Goal: Information Seeking & Learning: Learn about a topic

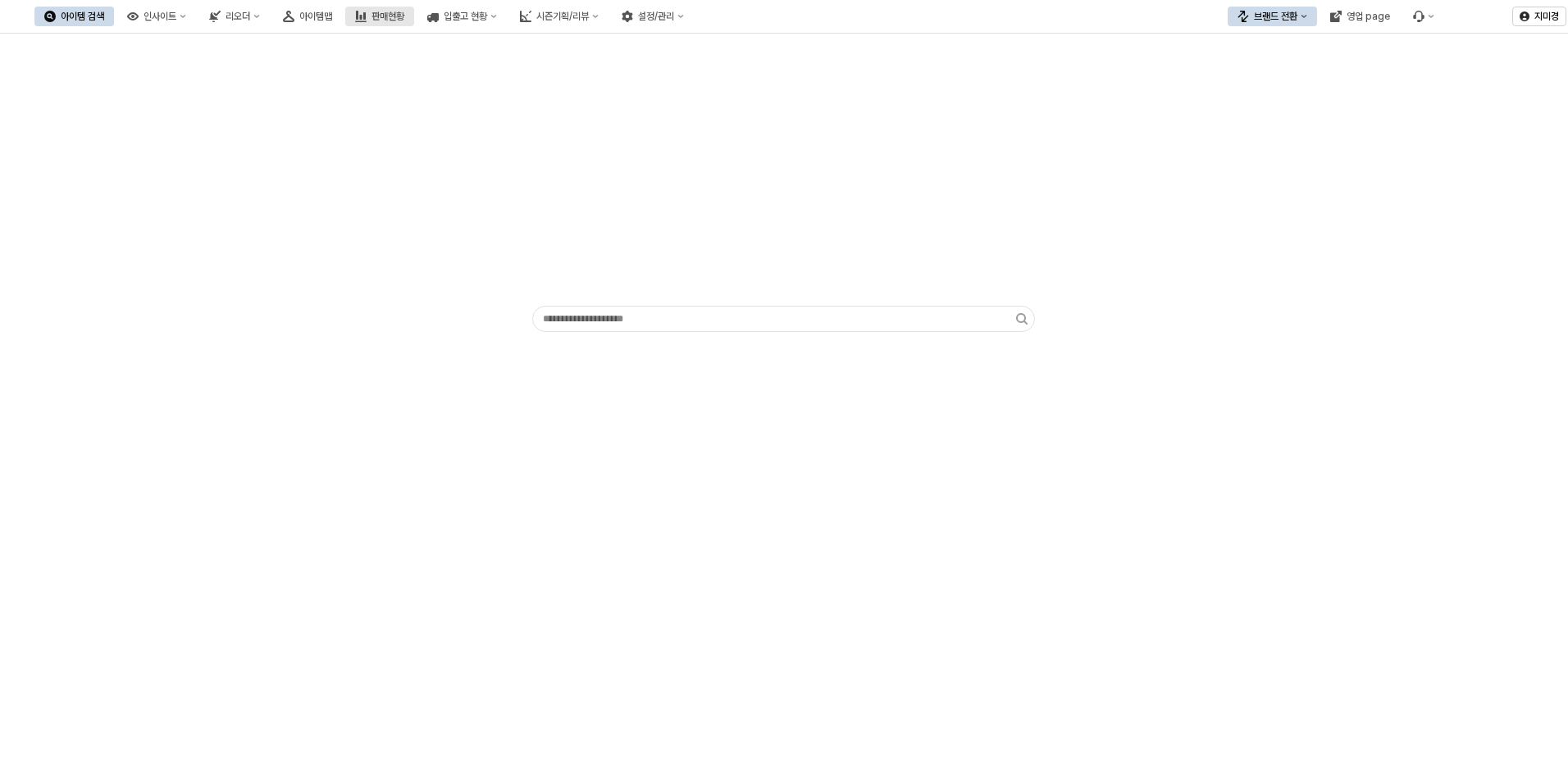
click at [404, 20] on div "판매현황" at bounding box center [389, 16] width 33 height 11
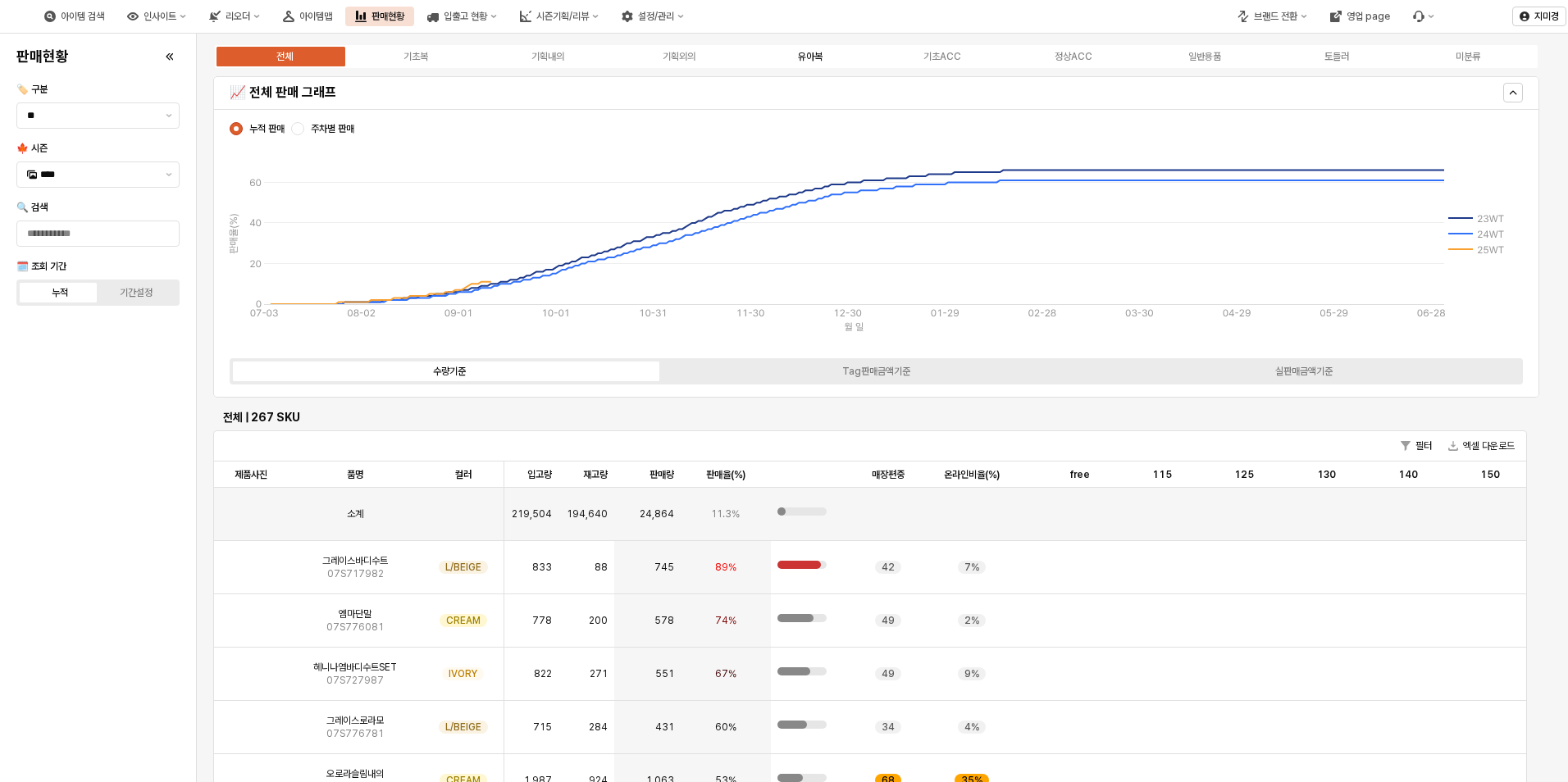
click at [826, 52] on label "유아복" at bounding box center [810, 56] width 132 height 15
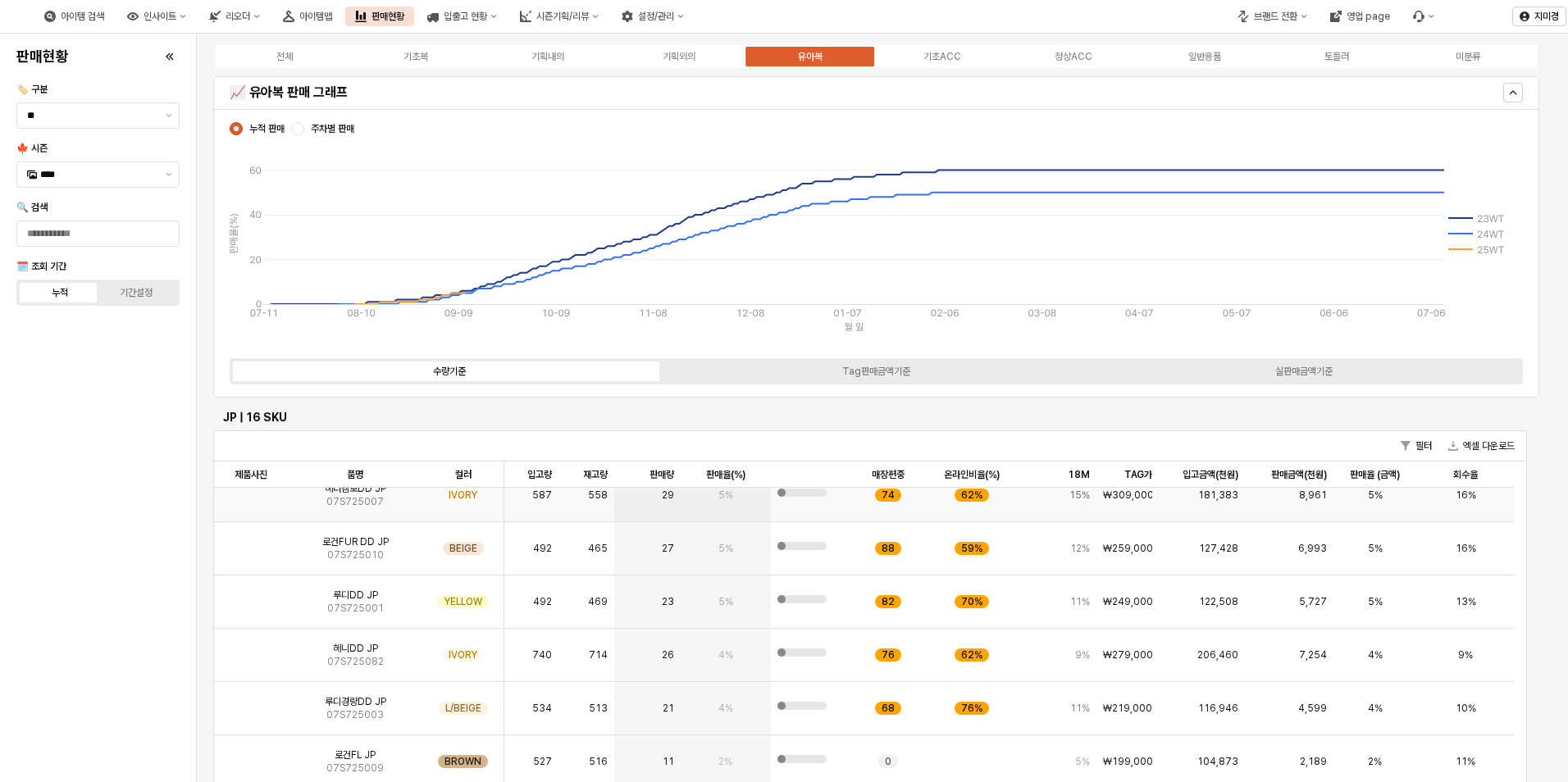
scroll to position [182, 0]
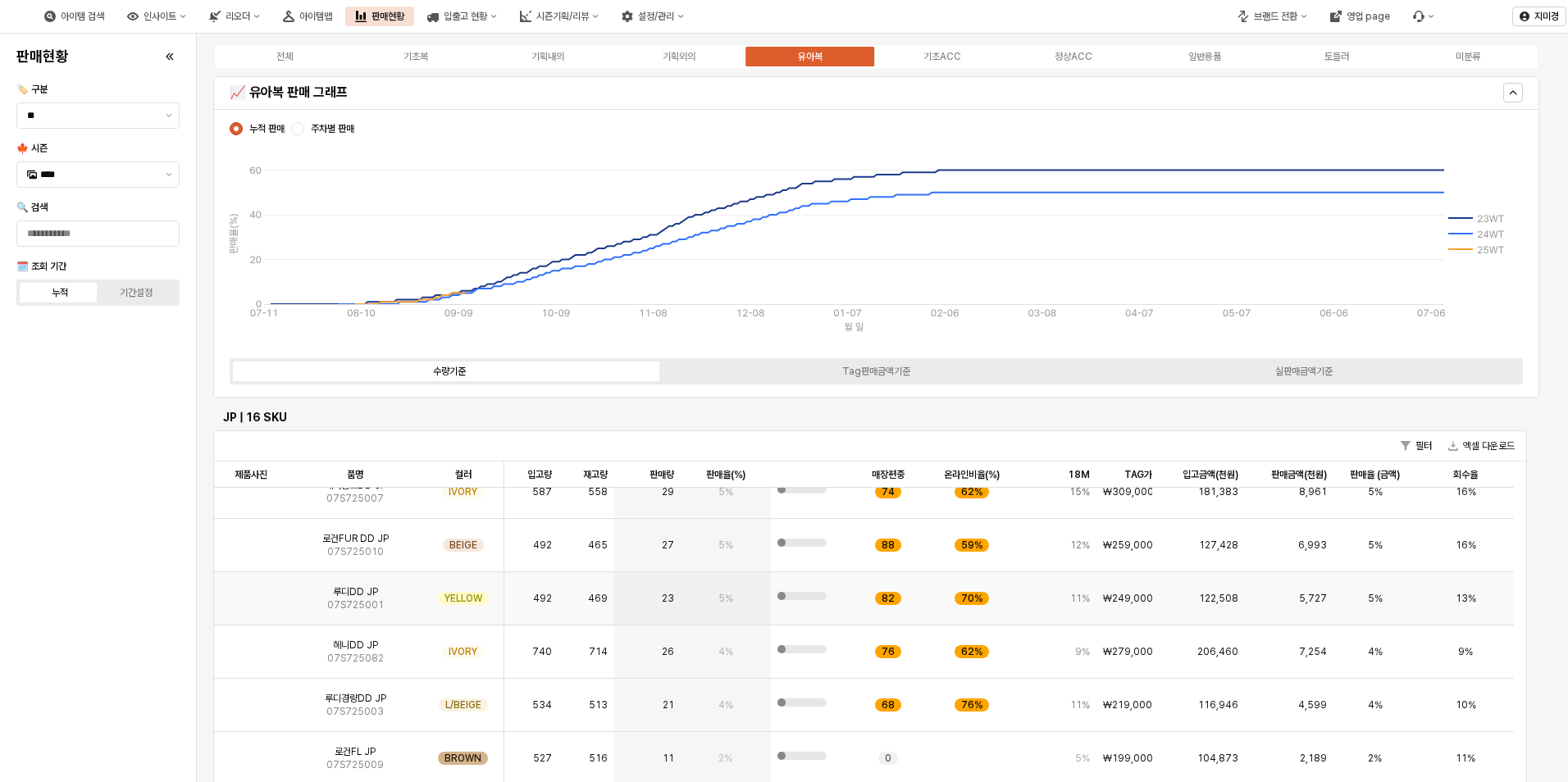
click at [251, 592] on img "App Frame" at bounding box center [251, 592] width 0 height 0
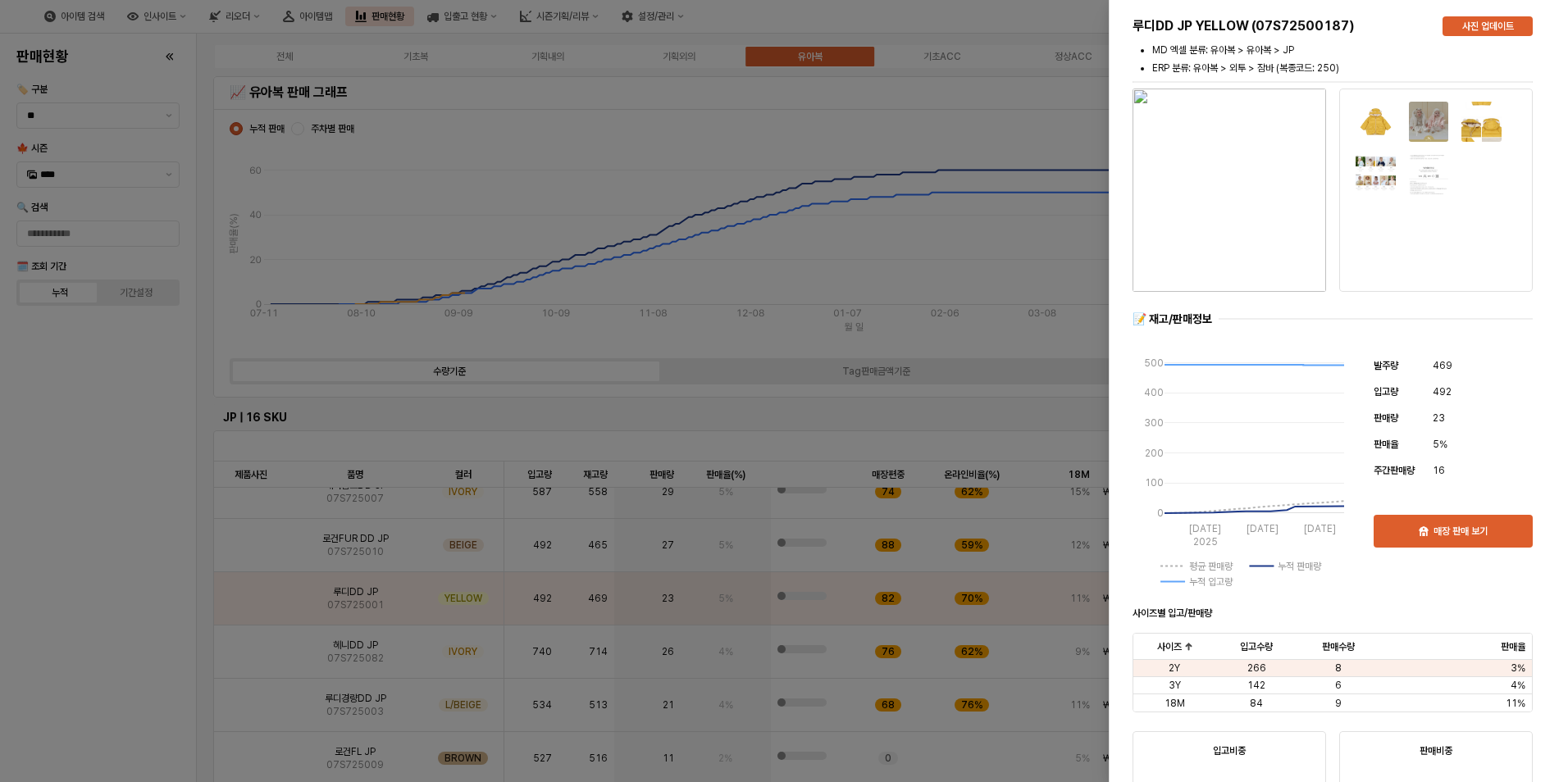
click at [129, 629] on div at bounding box center [784, 391] width 1568 height 782
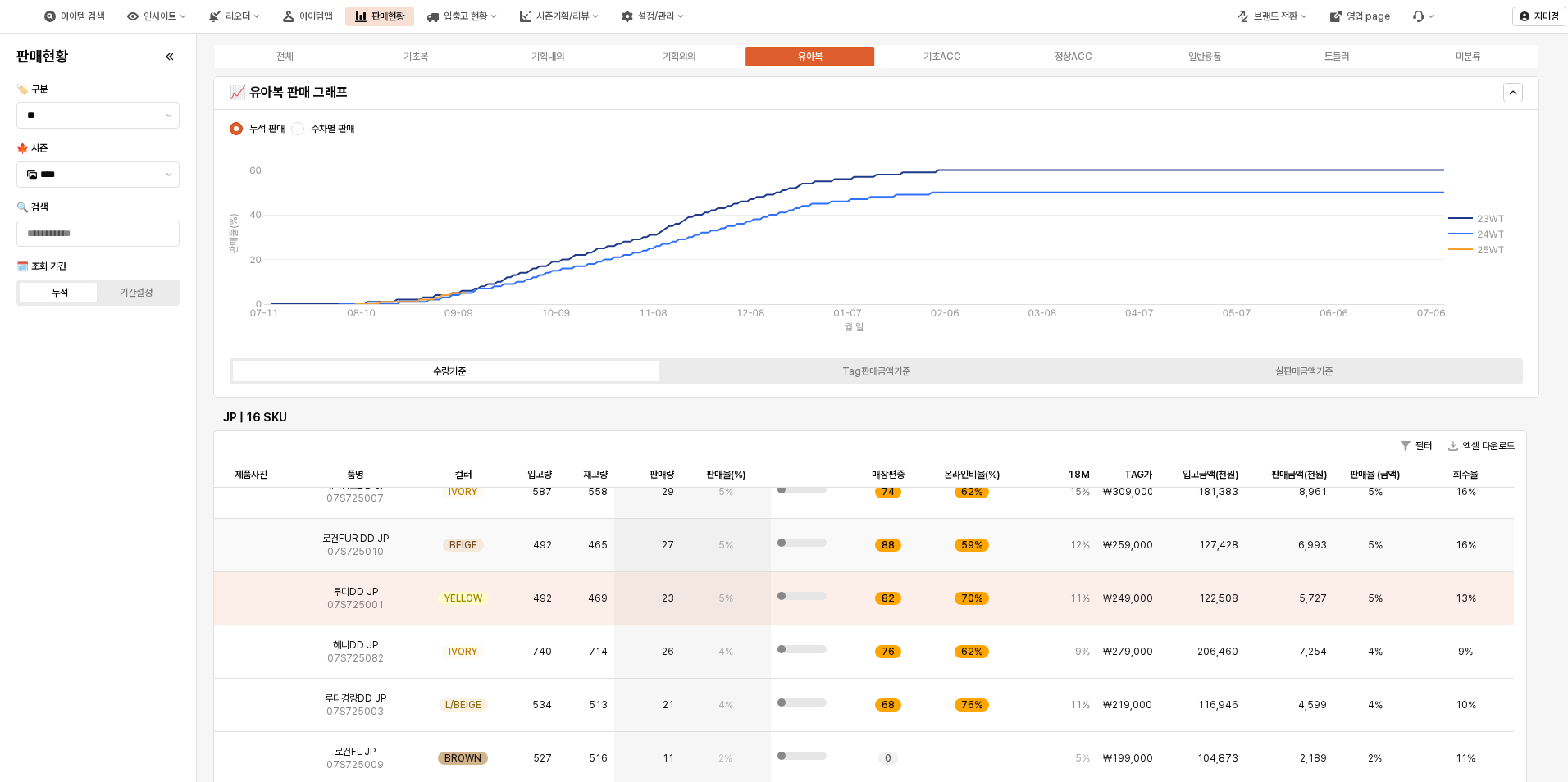
click at [251, 539] on img "App Frame" at bounding box center [251, 539] width 0 height 0
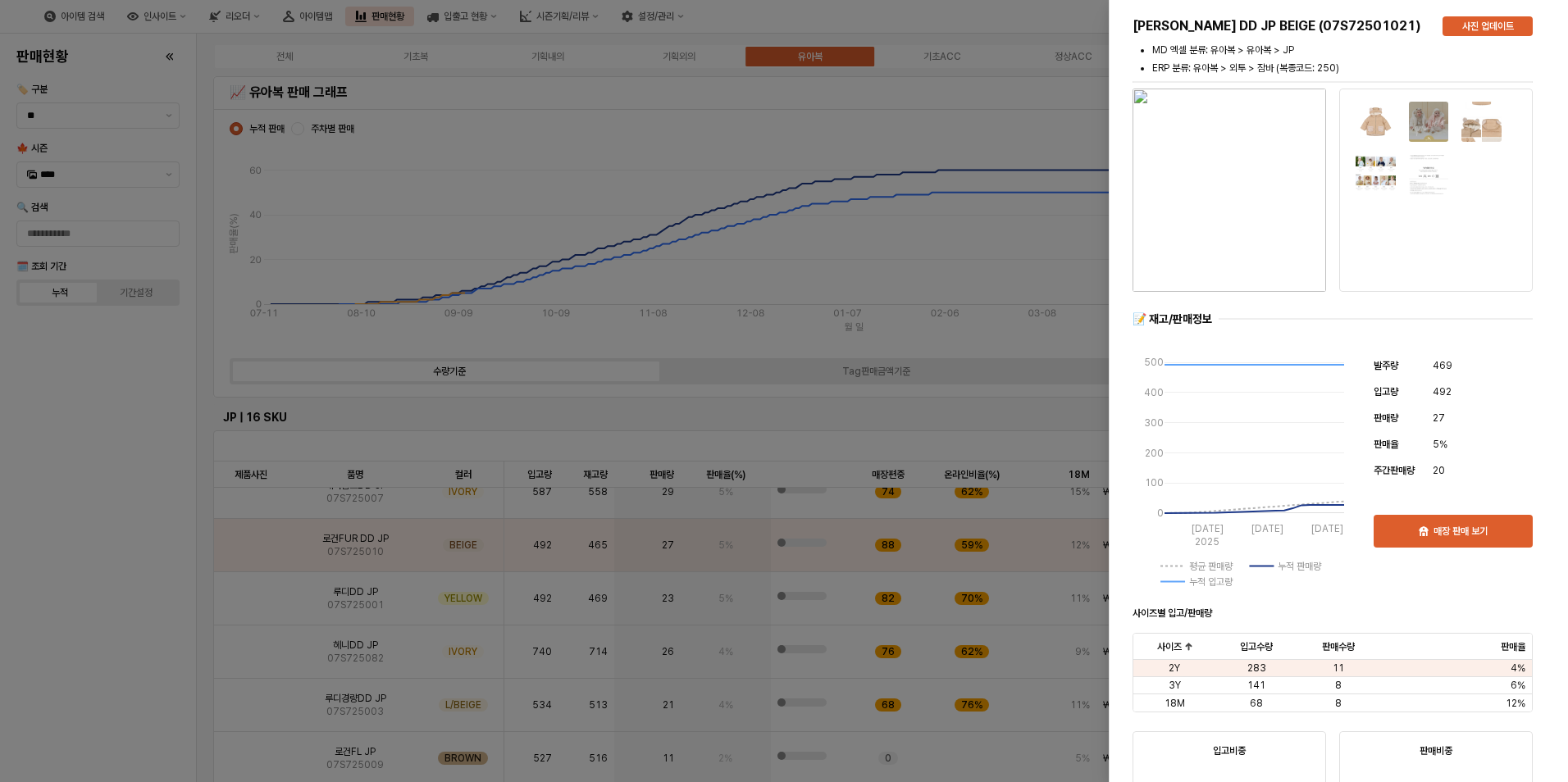
click at [139, 615] on div at bounding box center [784, 391] width 1568 height 782
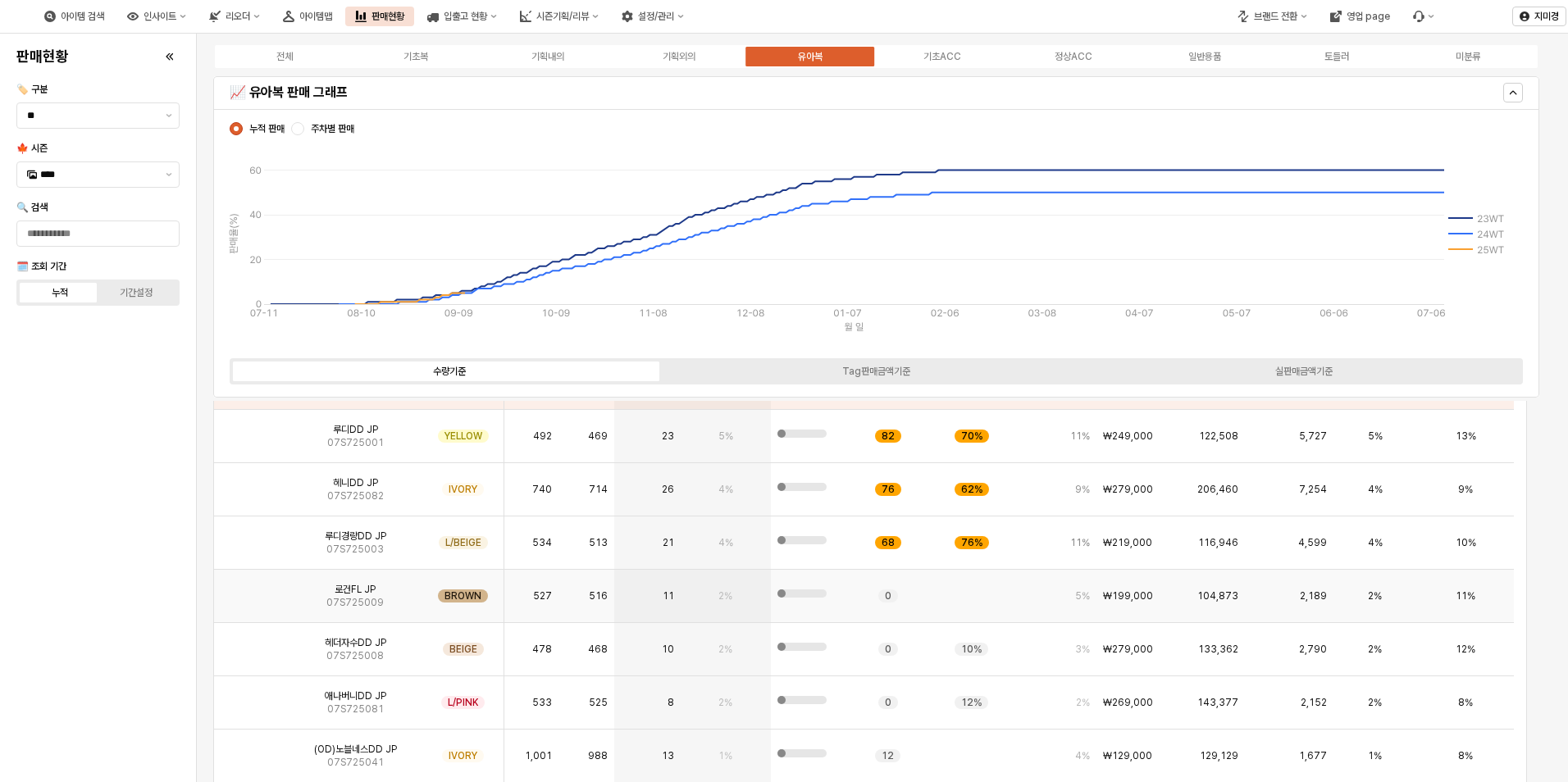
scroll to position [164, 0]
click at [251, 641] on img "App Frame" at bounding box center [251, 641] width 0 height 0
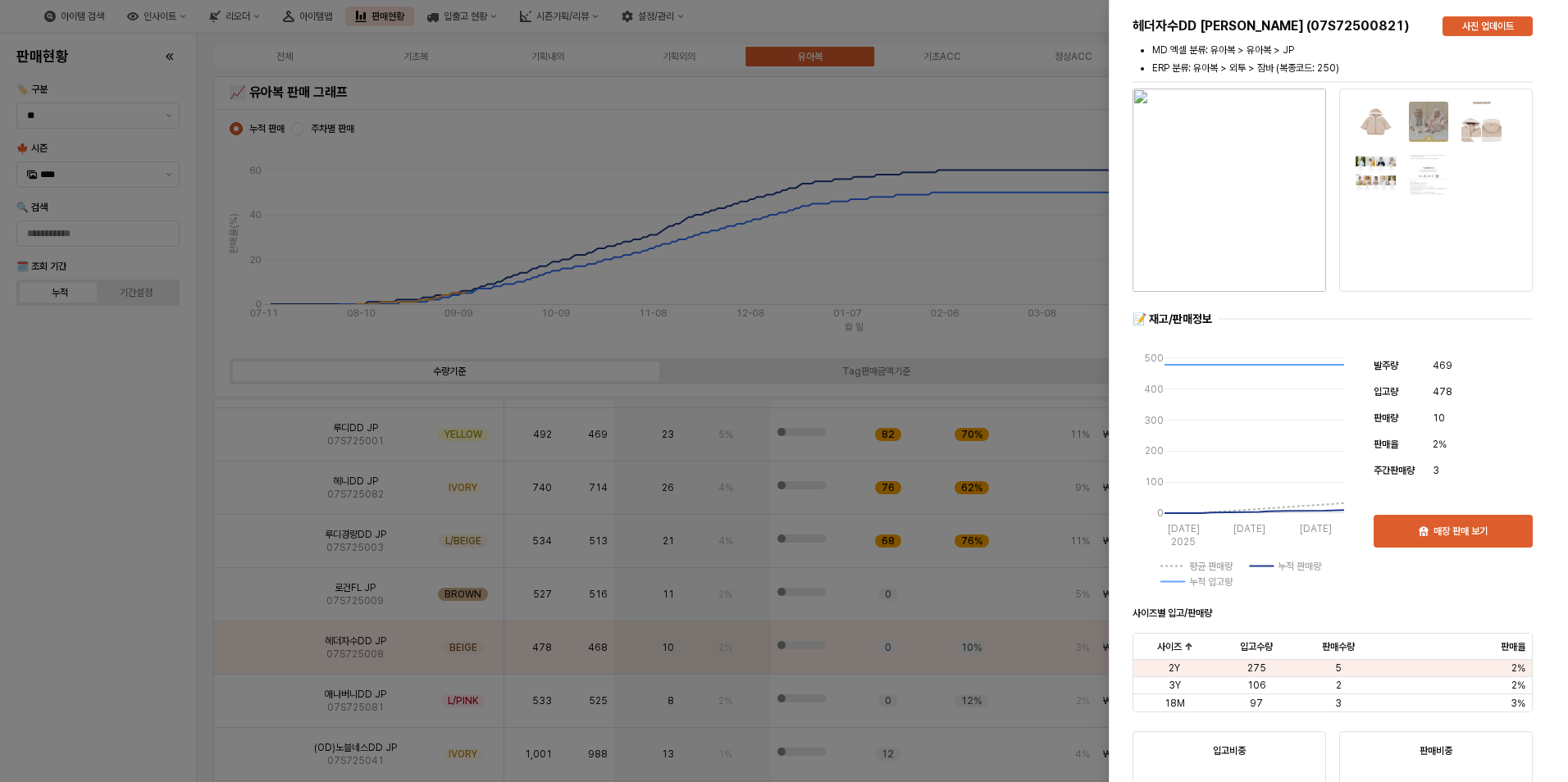
click at [133, 664] on div at bounding box center [784, 391] width 1568 height 782
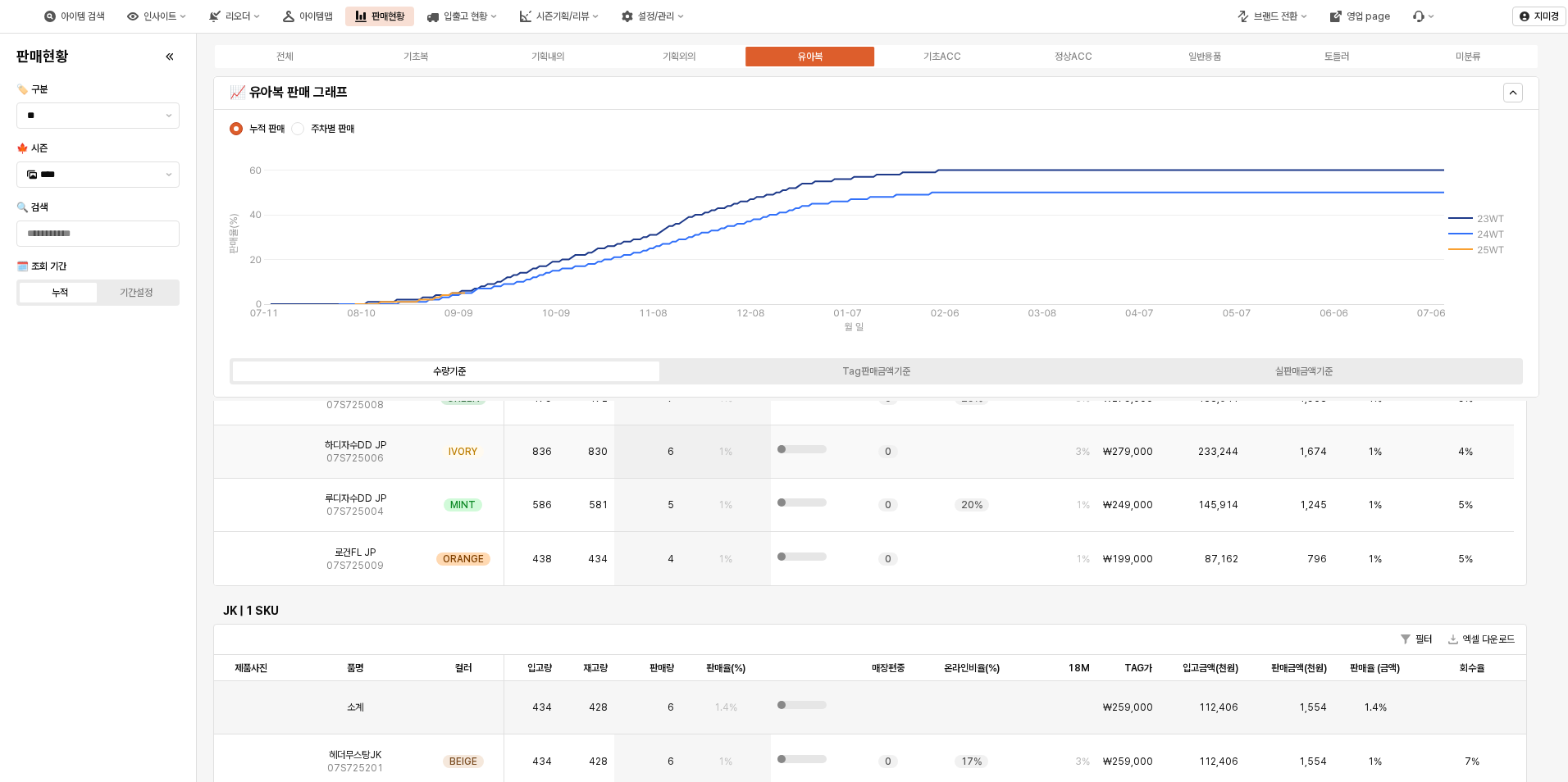
scroll to position [656, 0]
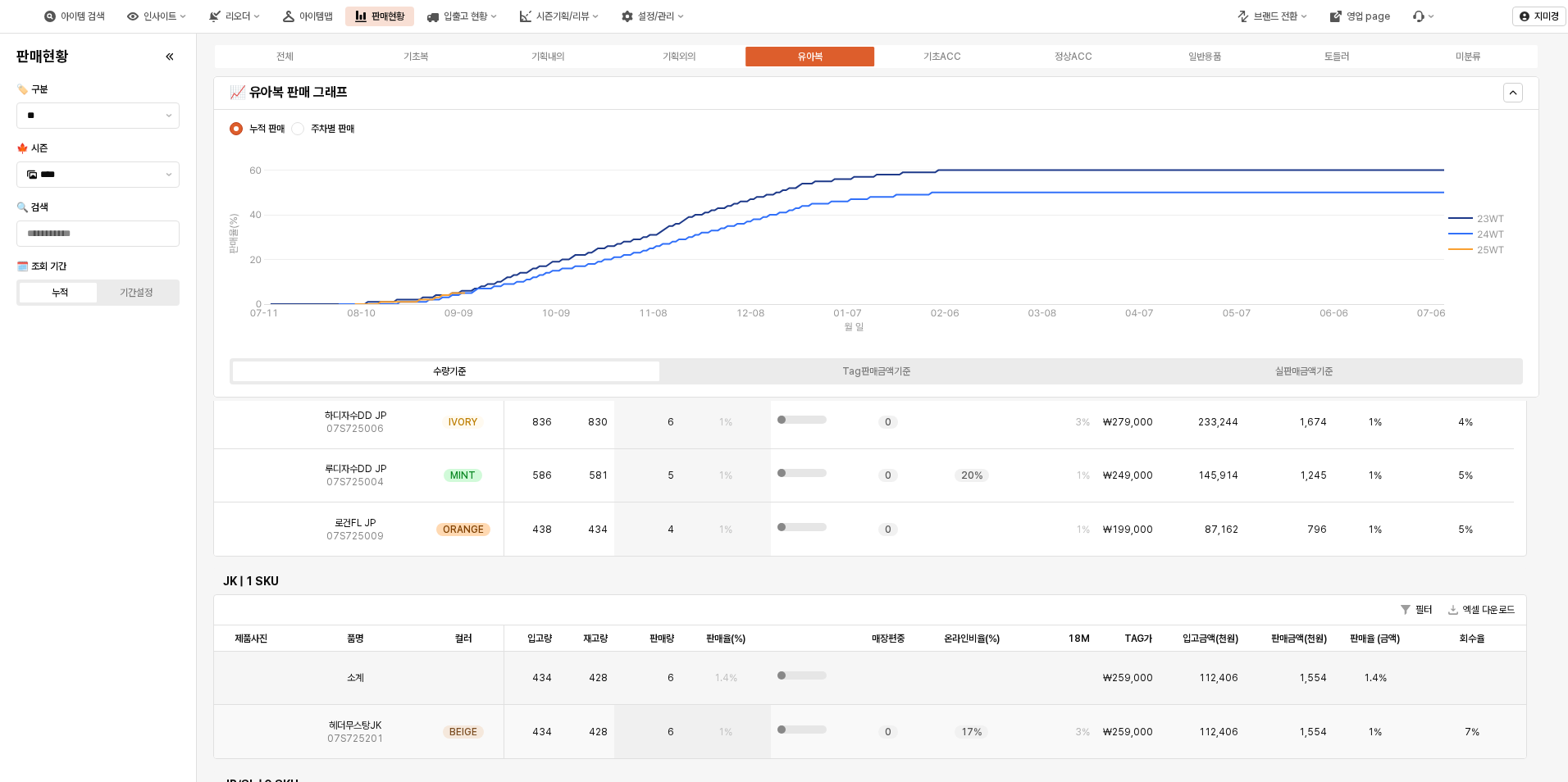
click at [251, 725] on img "App Frame" at bounding box center [251, 725] width 0 height 0
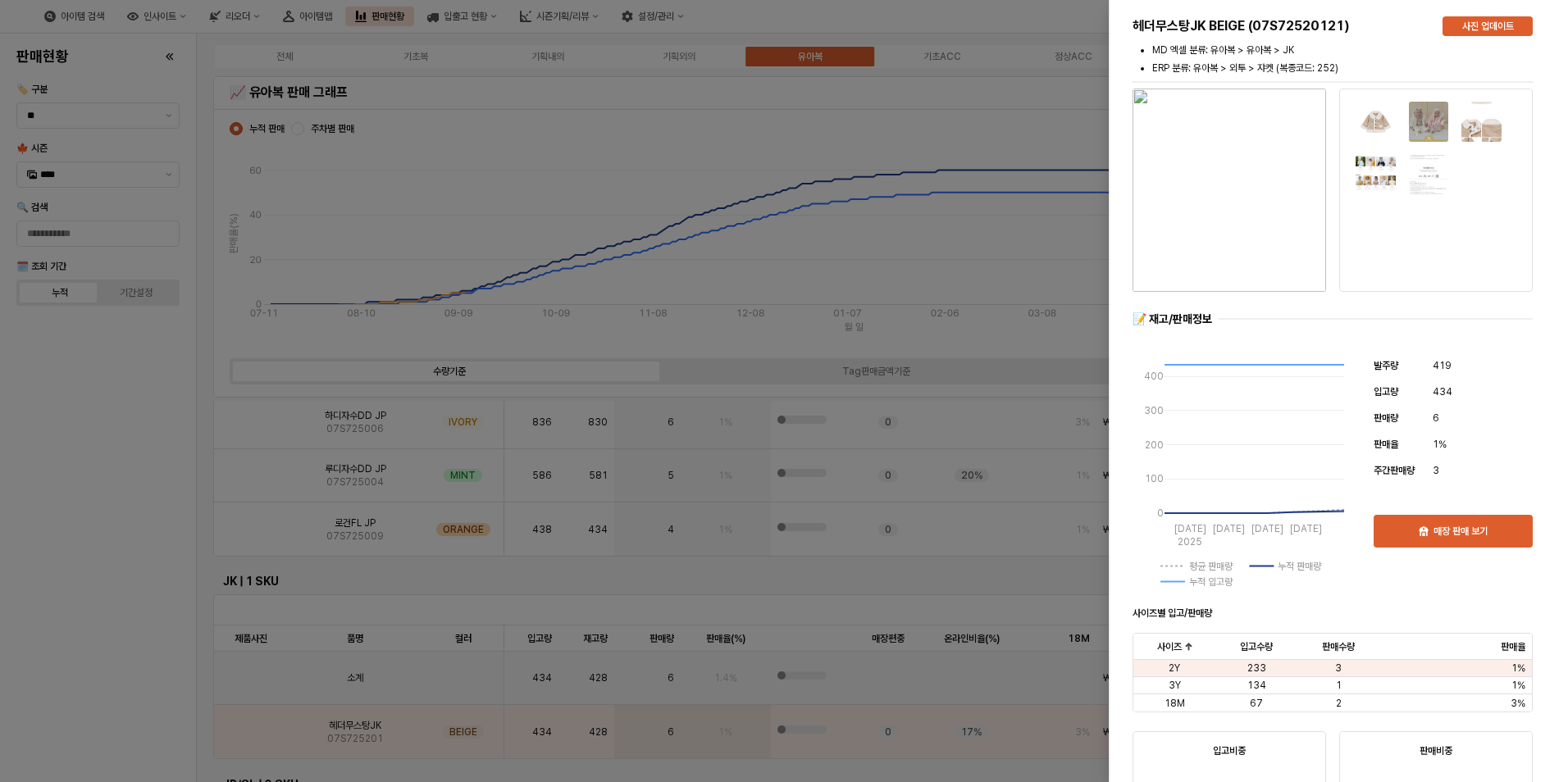
click at [110, 665] on div at bounding box center [784, 391] width 1568 height 782
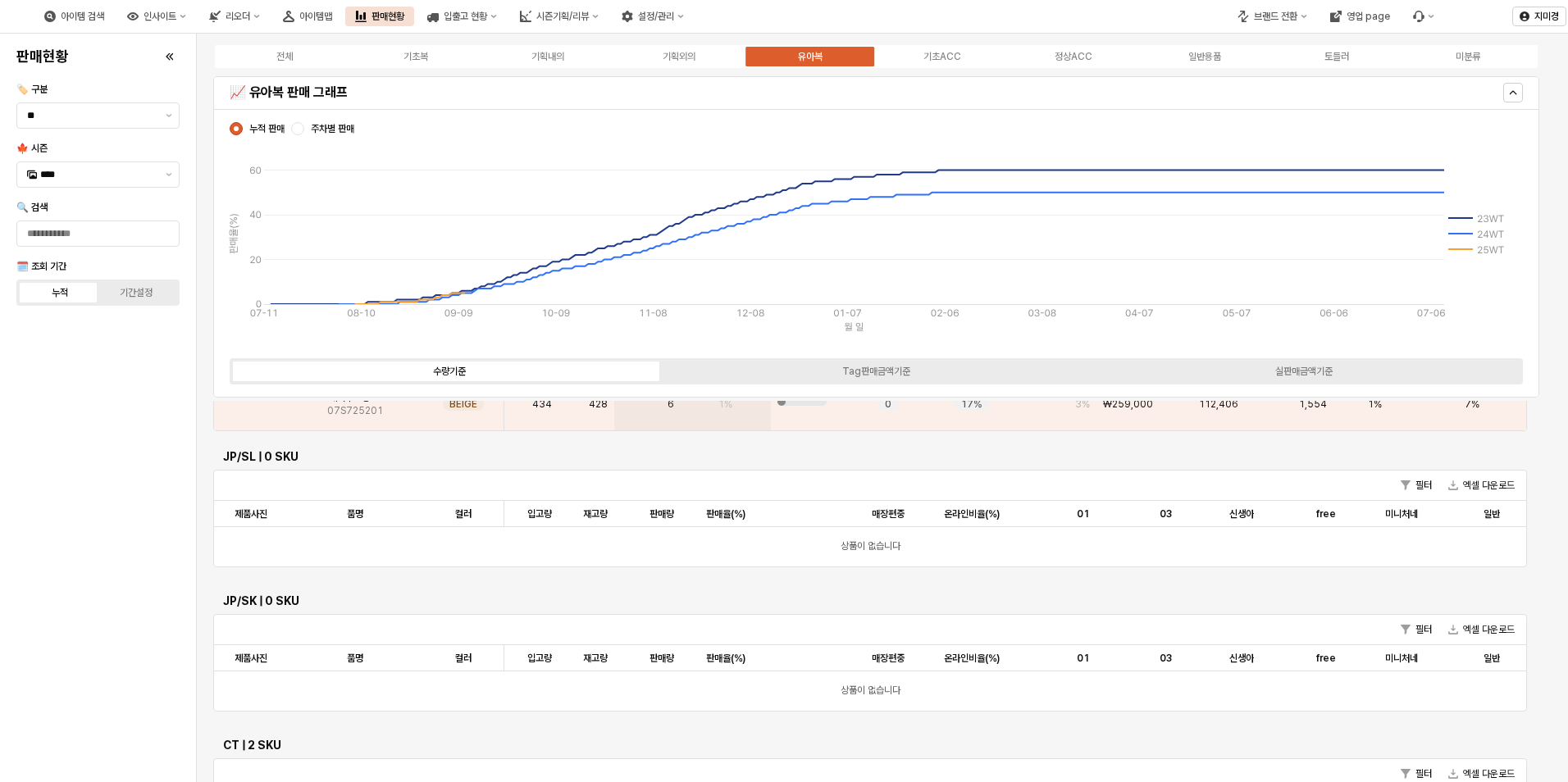
scroll to position [1230, 0]
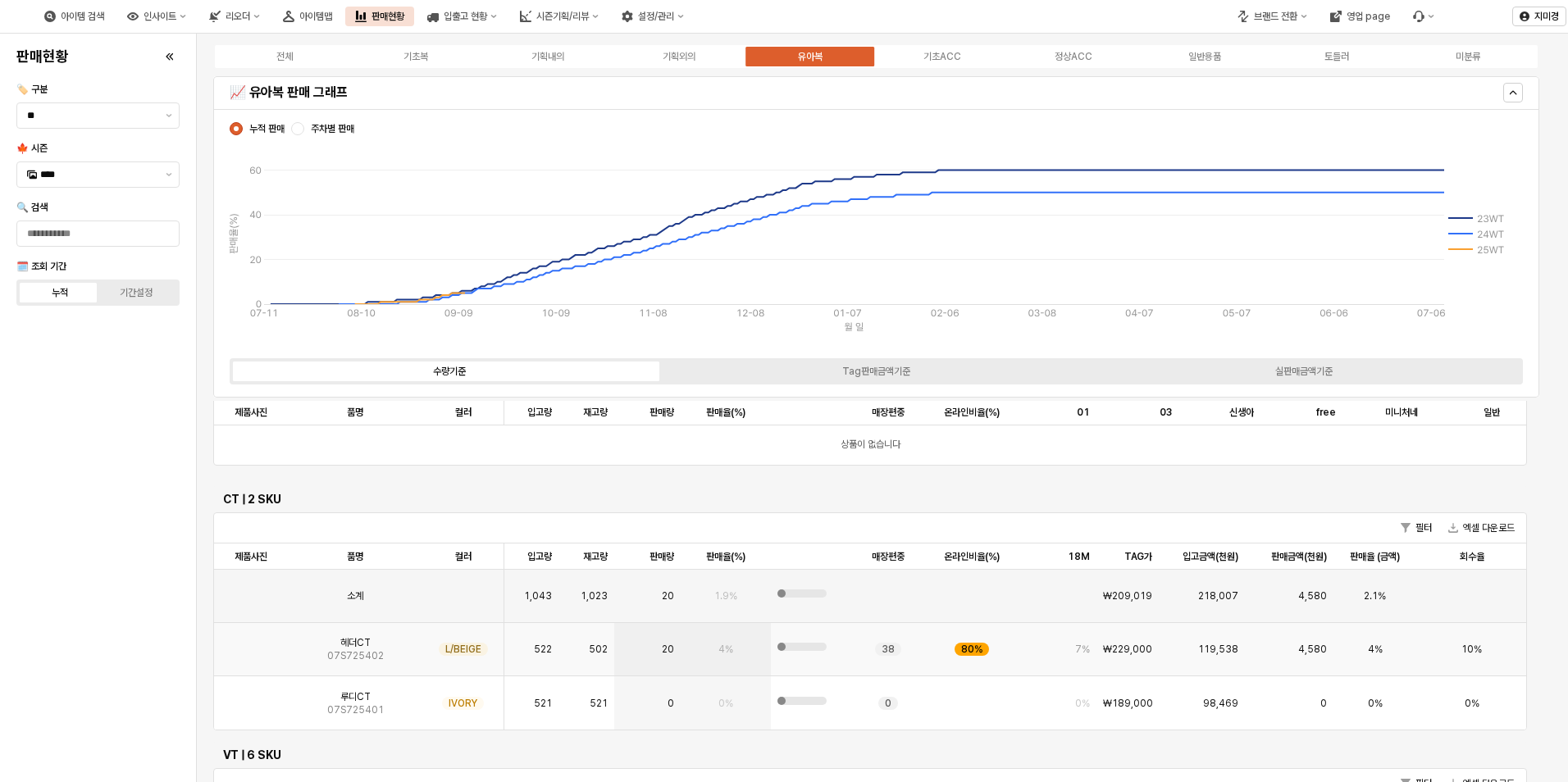
click at [251, 643] on img "App Frame" at bounding box center [251, 643] width 0 height 0
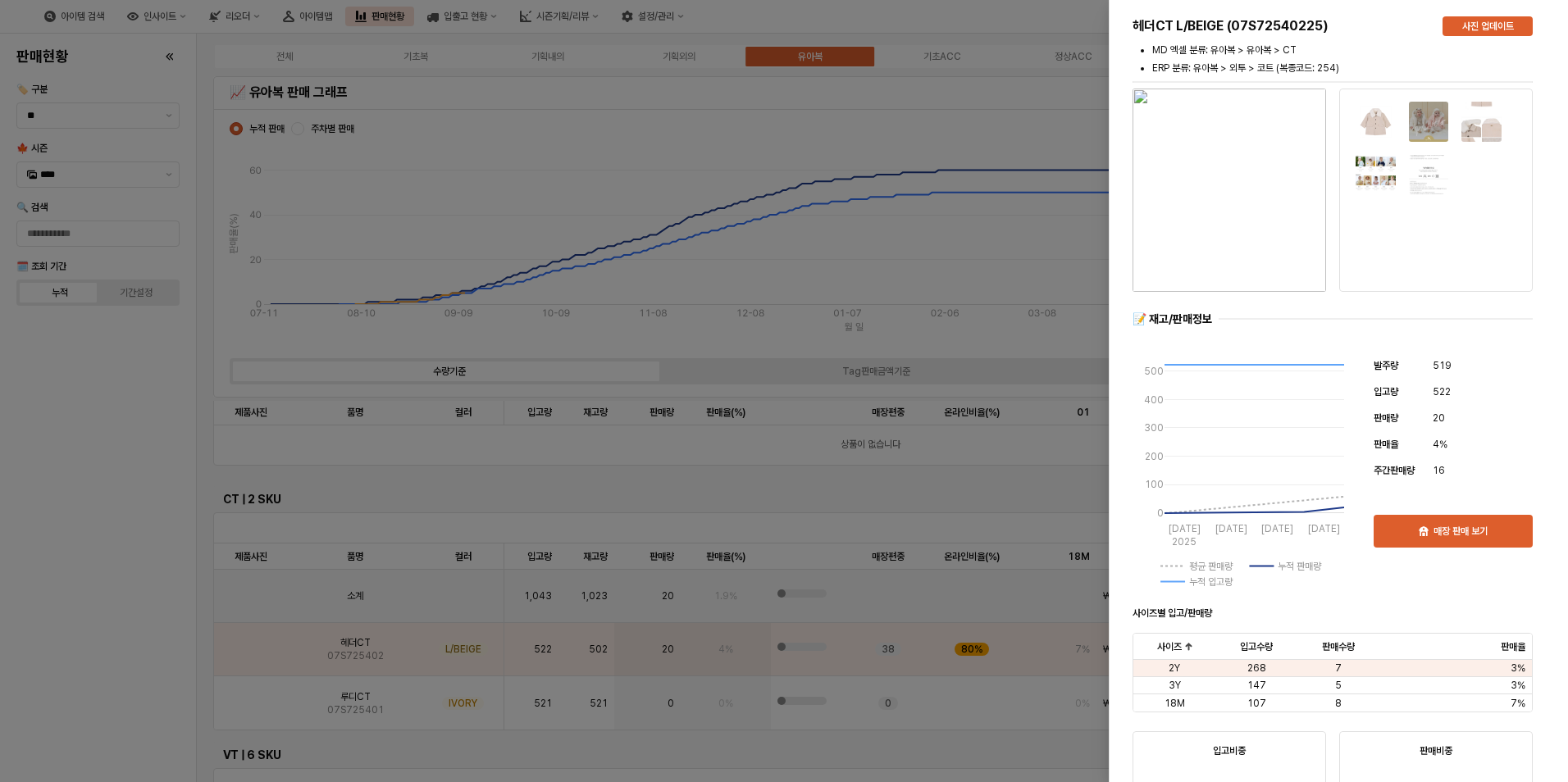
click at [123, 603] on div at bounding box center [784, 391] width 1568 height 782
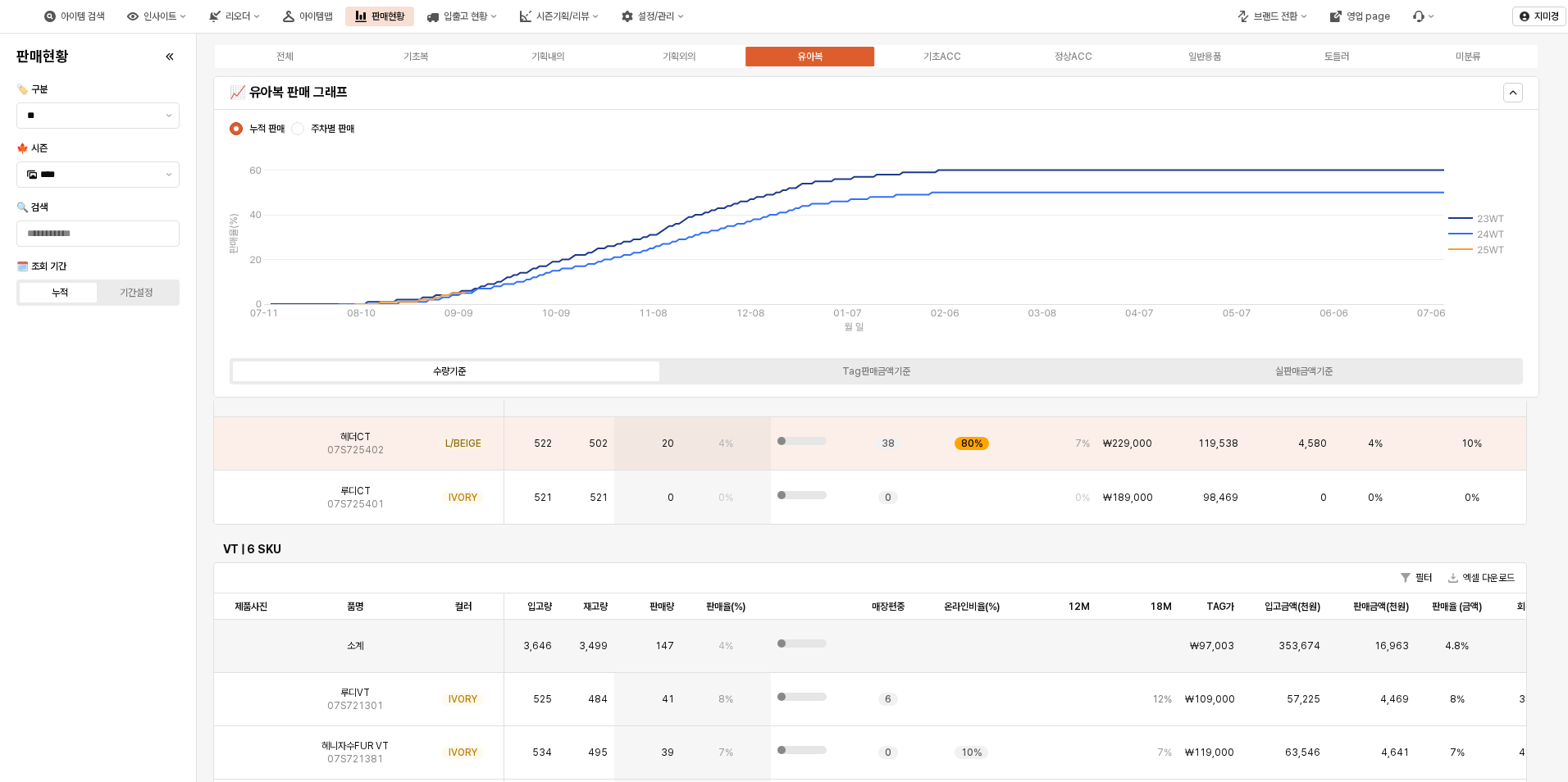
scroll to position [1476, 0]
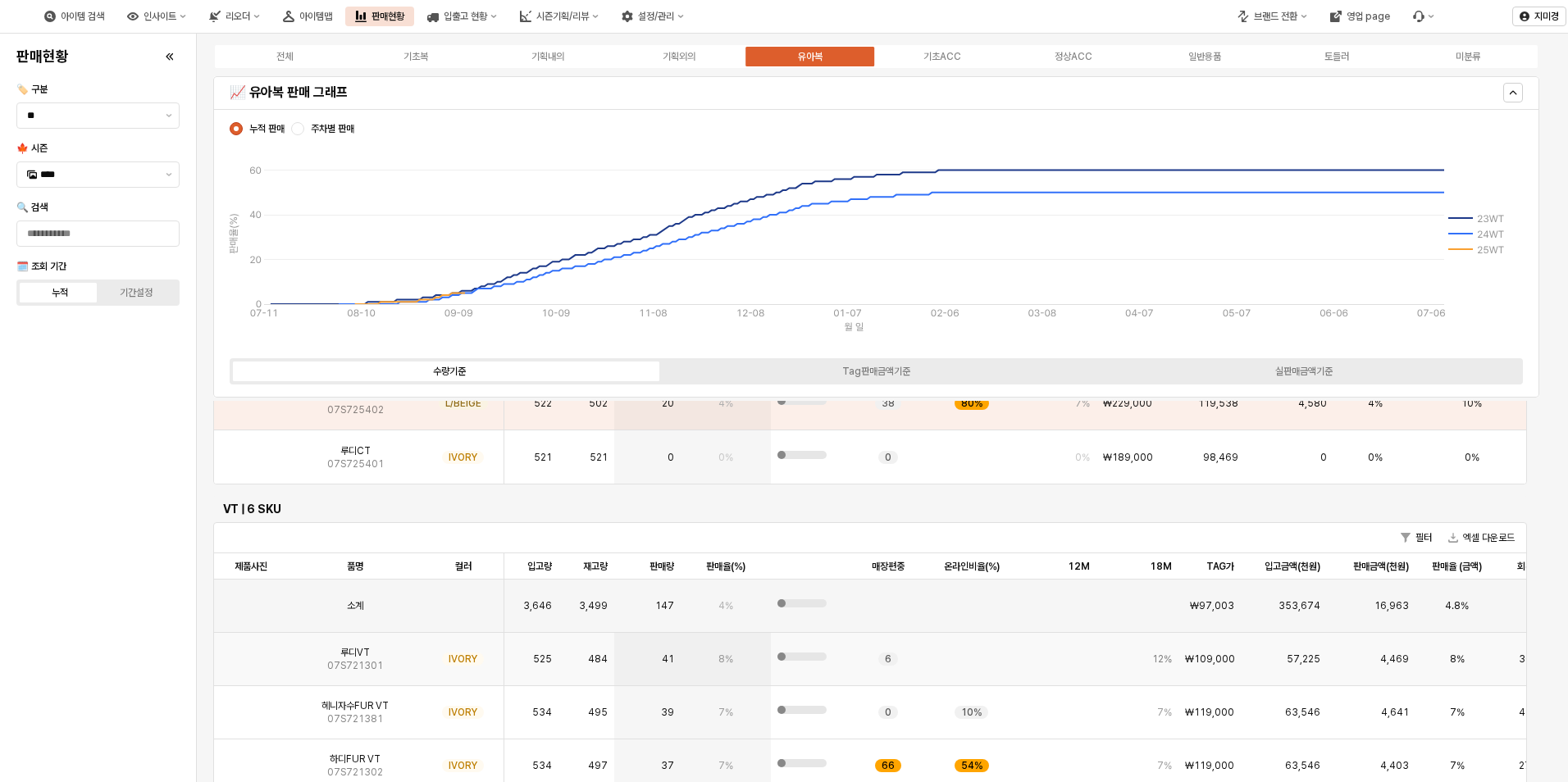
click at [251, 653] on img "App Frame" at bounding box center [251, 653] width 0 height 0
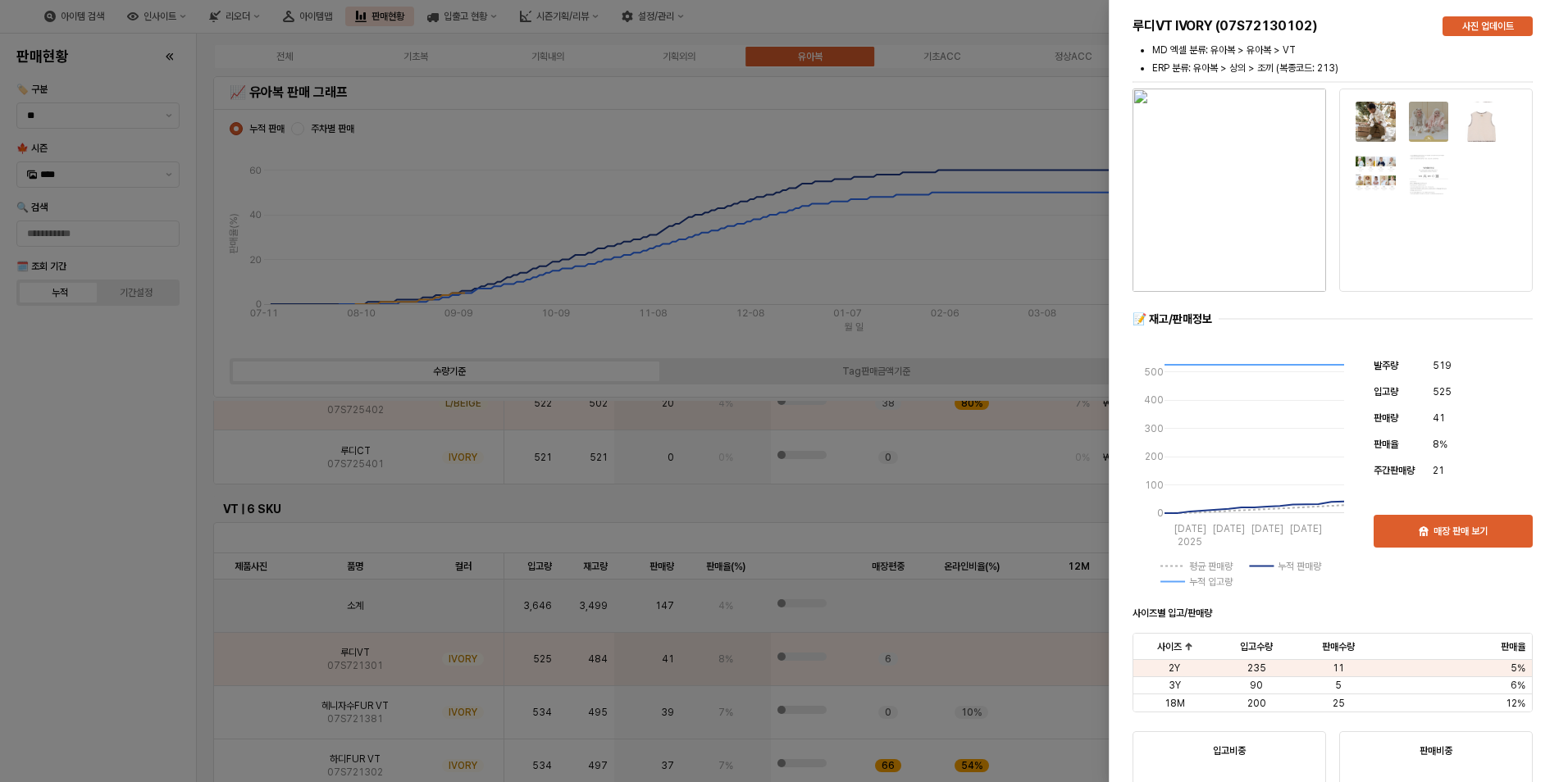
click at [116, 654] on div at bounding box center [784, 391] width 1568 height 782
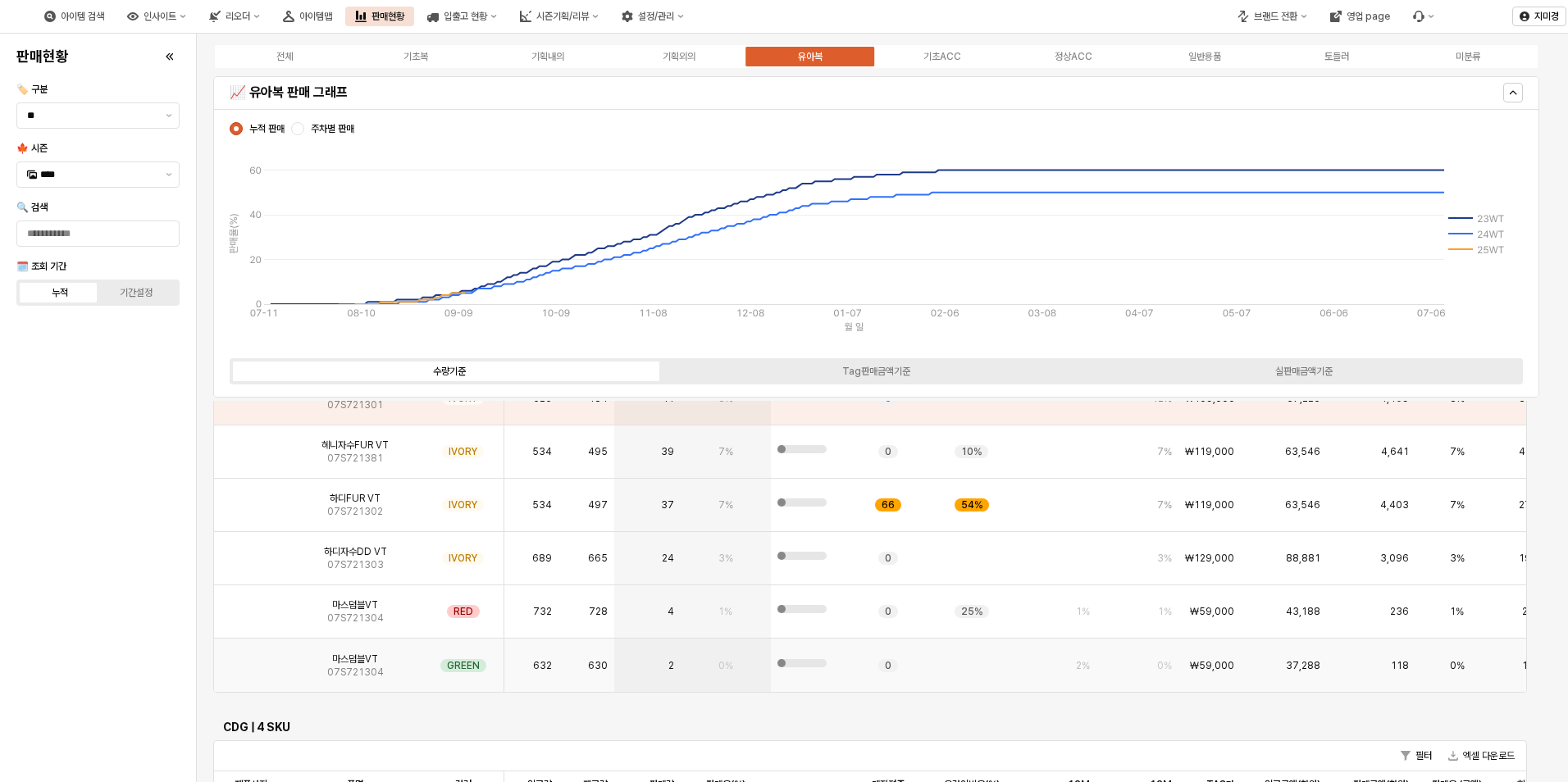
scroll to position [1640, 0]
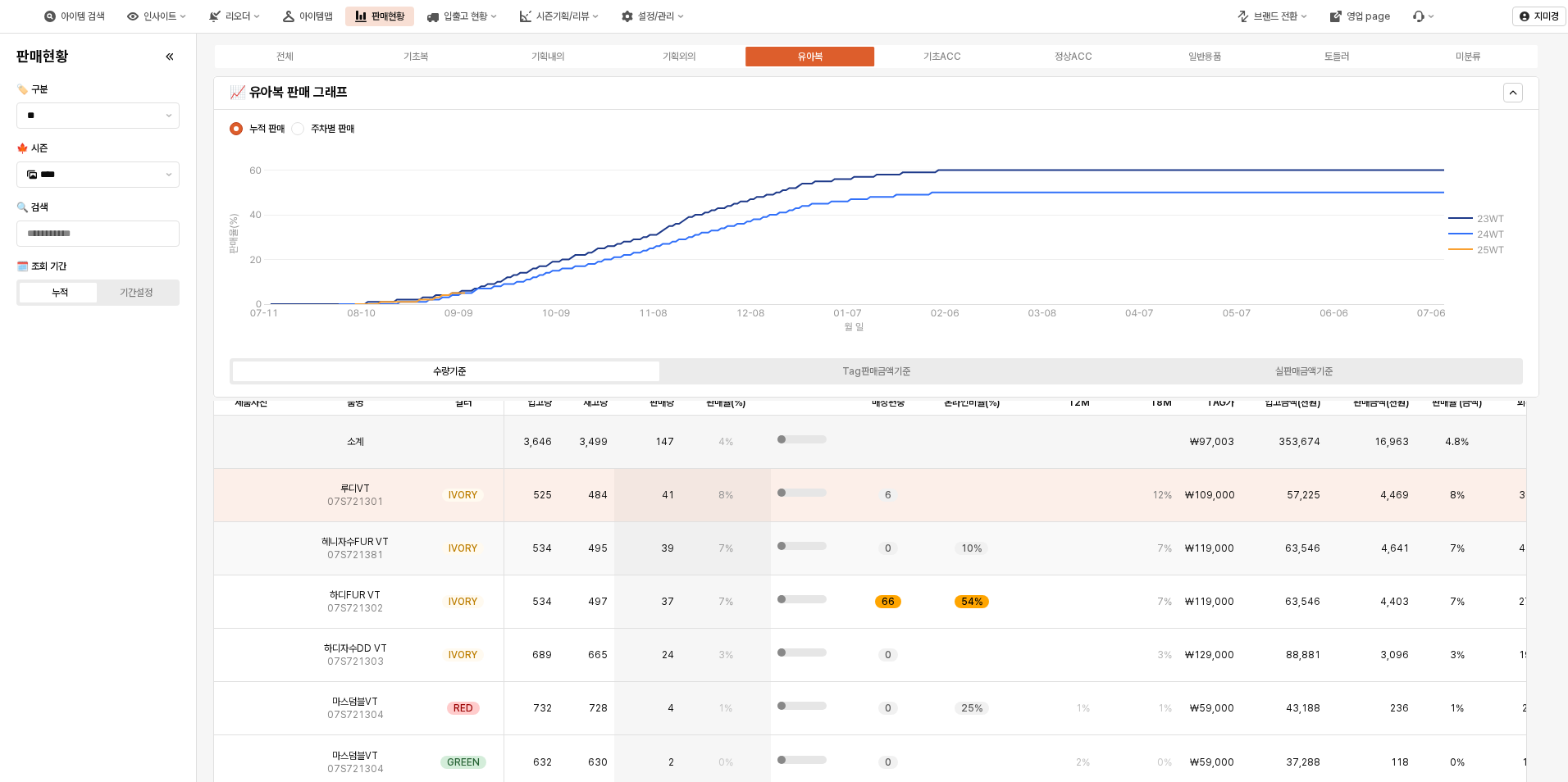
click at [251, 542] on img "App Frame" at bounding box center [251, 542] width 0 height 0
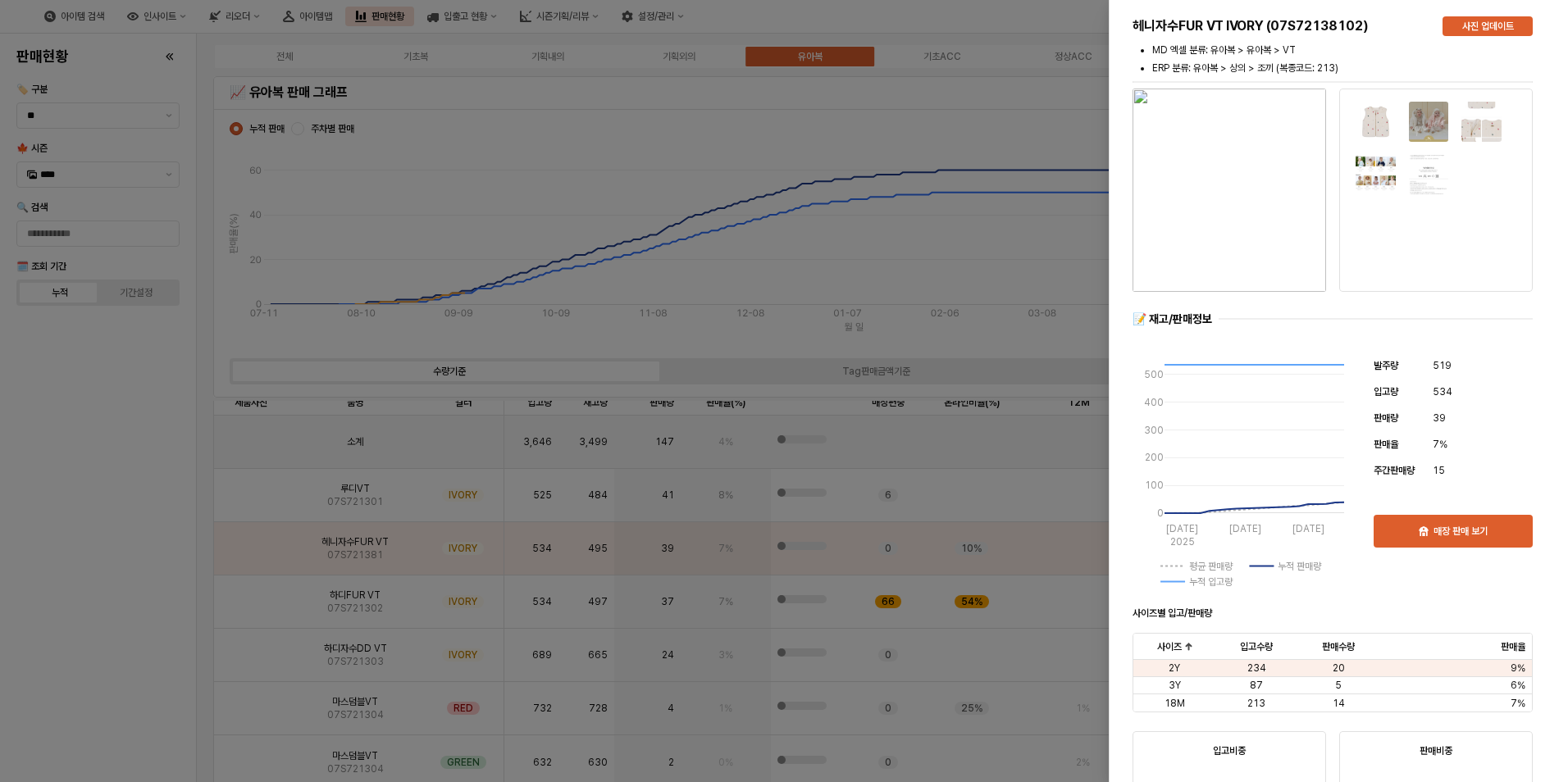
click at [64, 600] on div at bounding box center [784, 391] width 1568 height 782
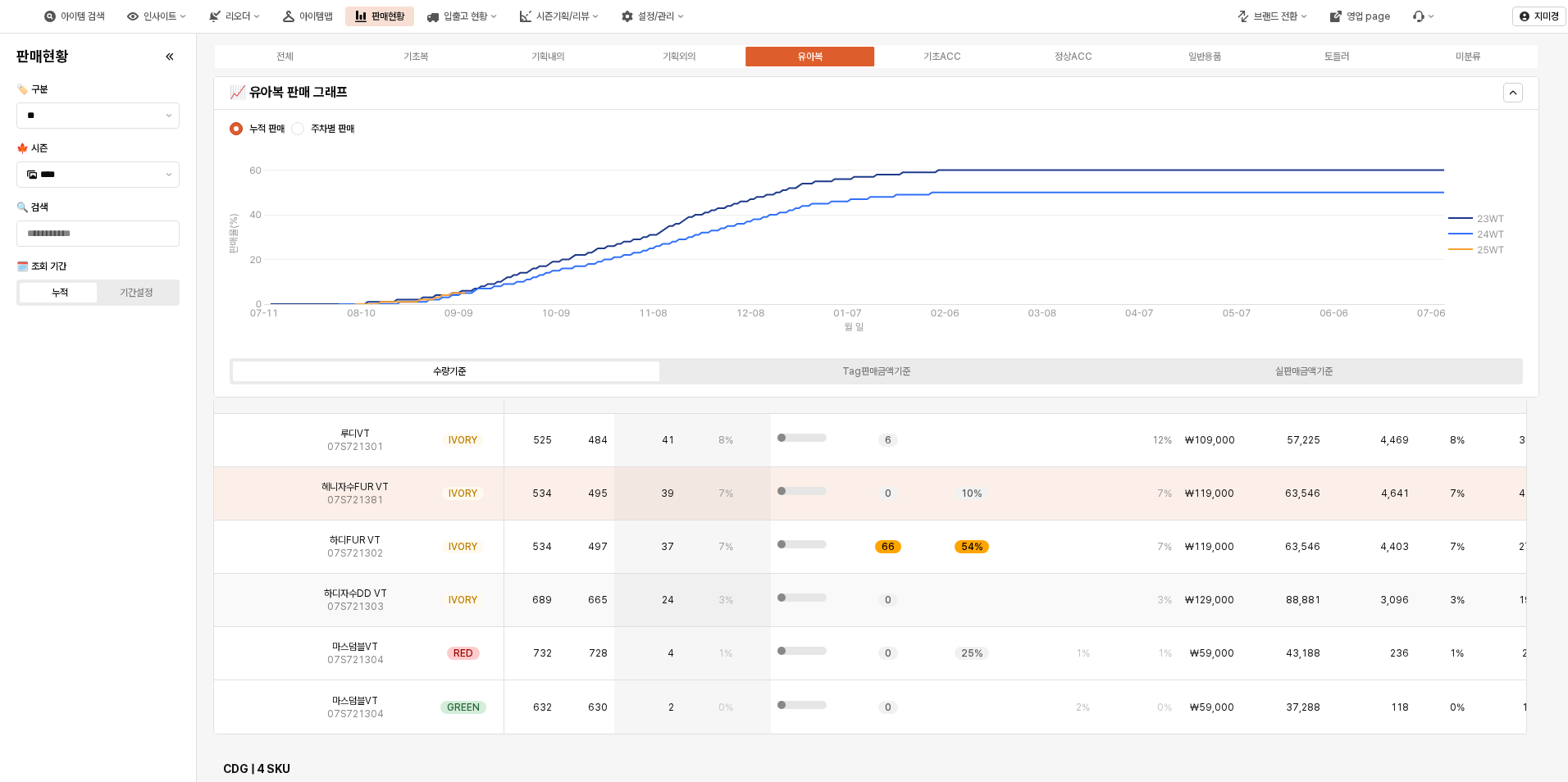
scroll to position [1722, 0]
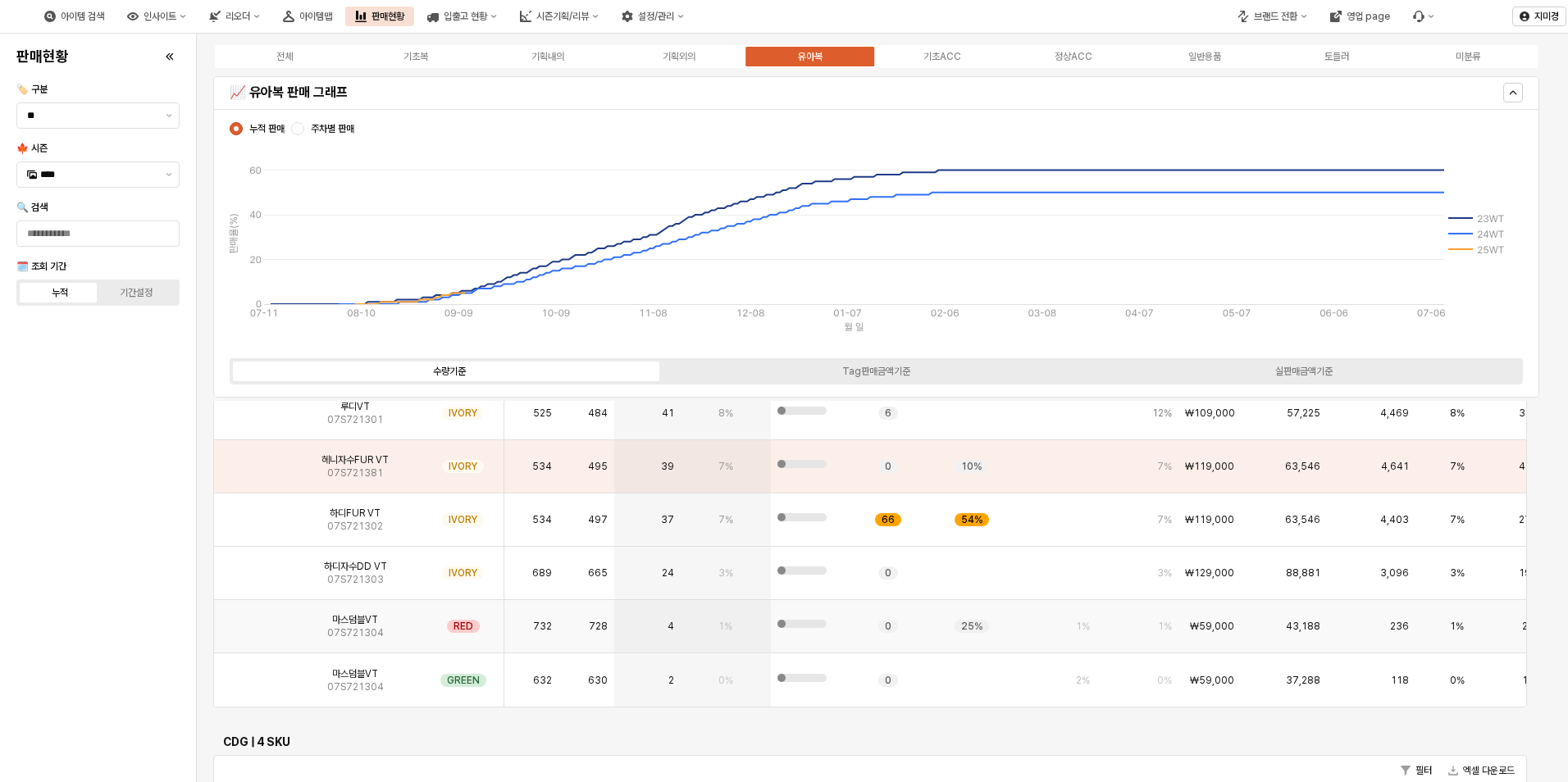
click at [251, 620] on img "App Frame" at bounding box center [251, 620] width 0 height 0
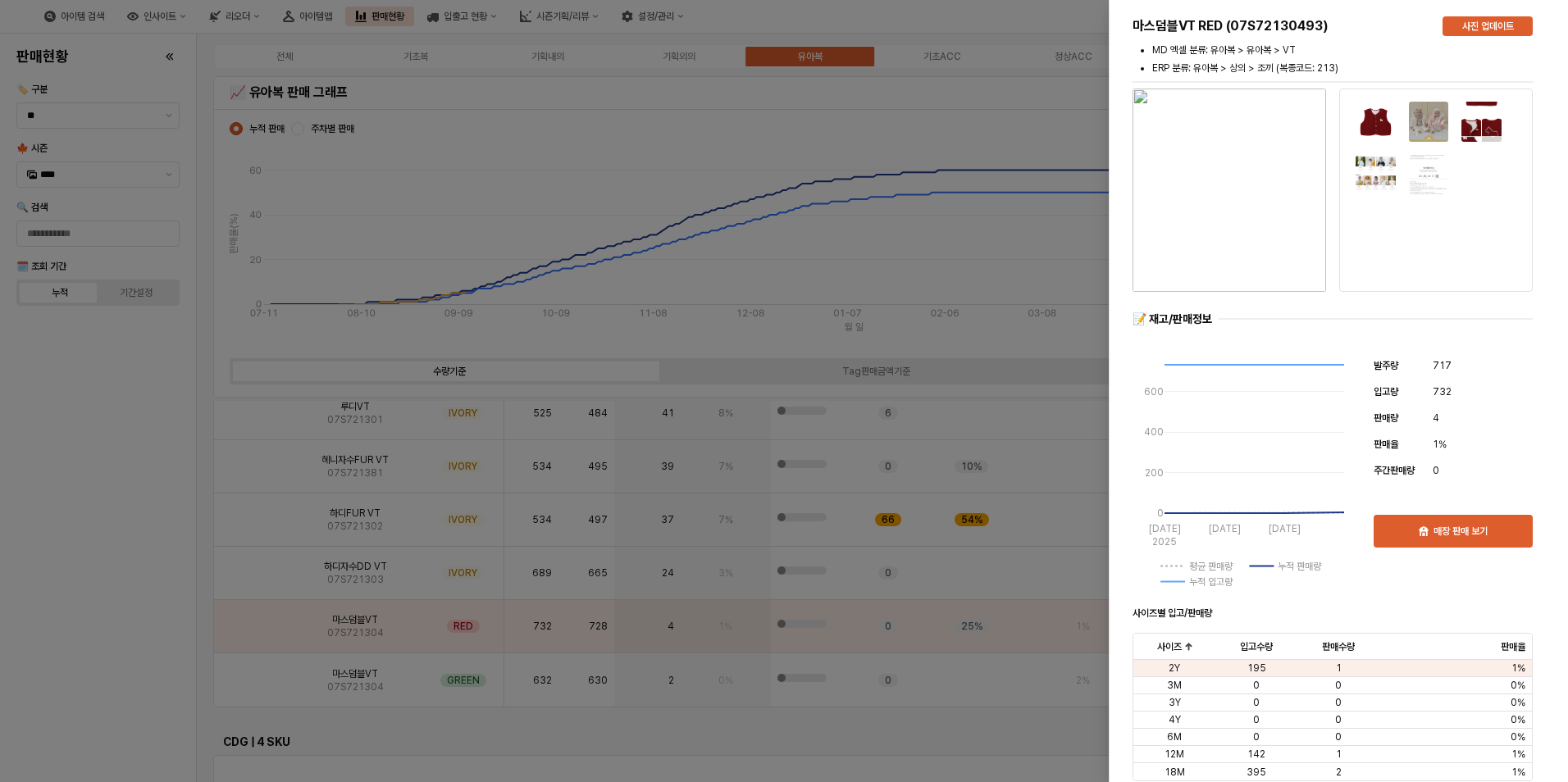
click at [112, 638] on div at bounding box center [784, 391] width 1568 height 782
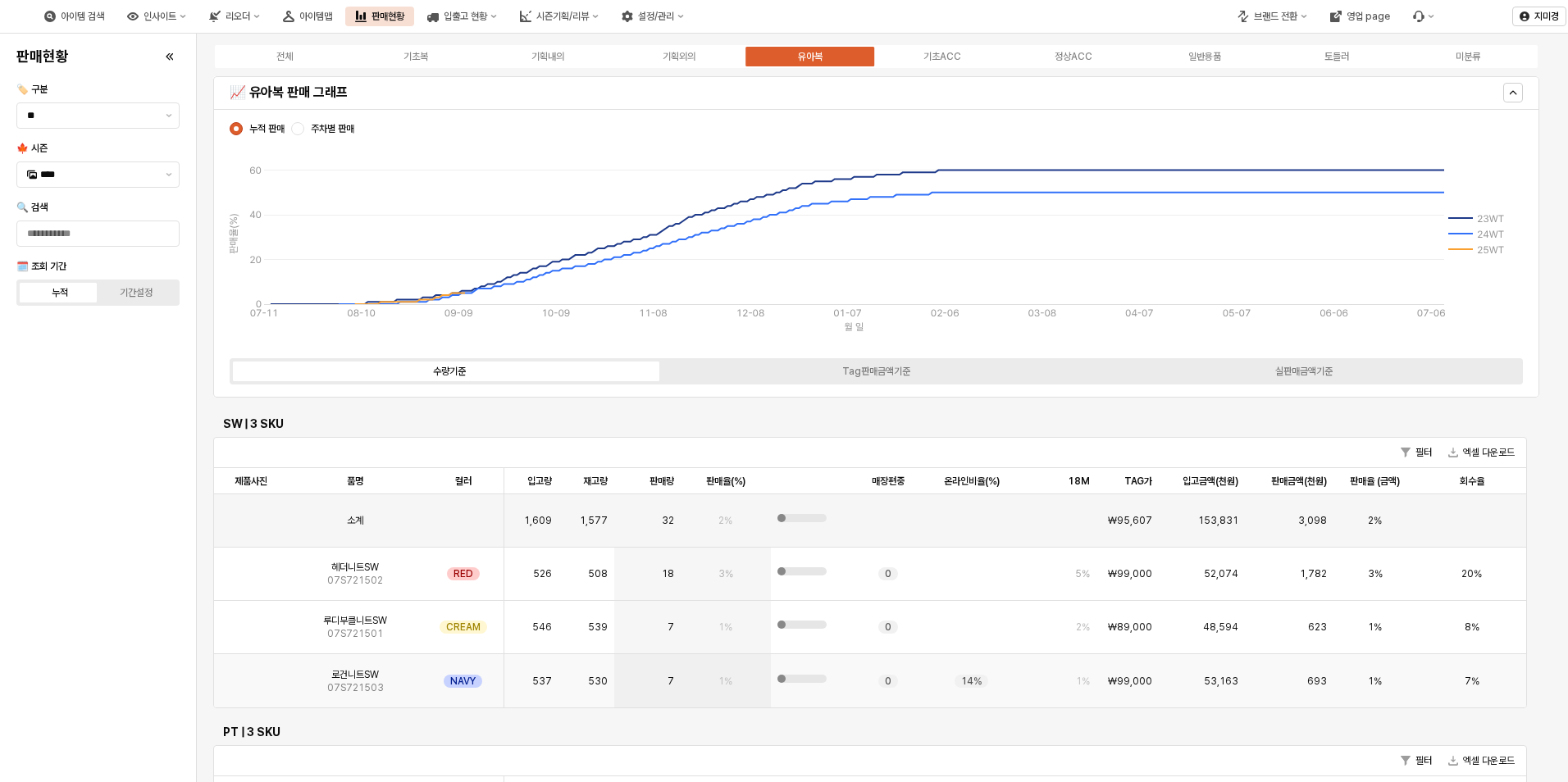
scroll to position [2706, 0]
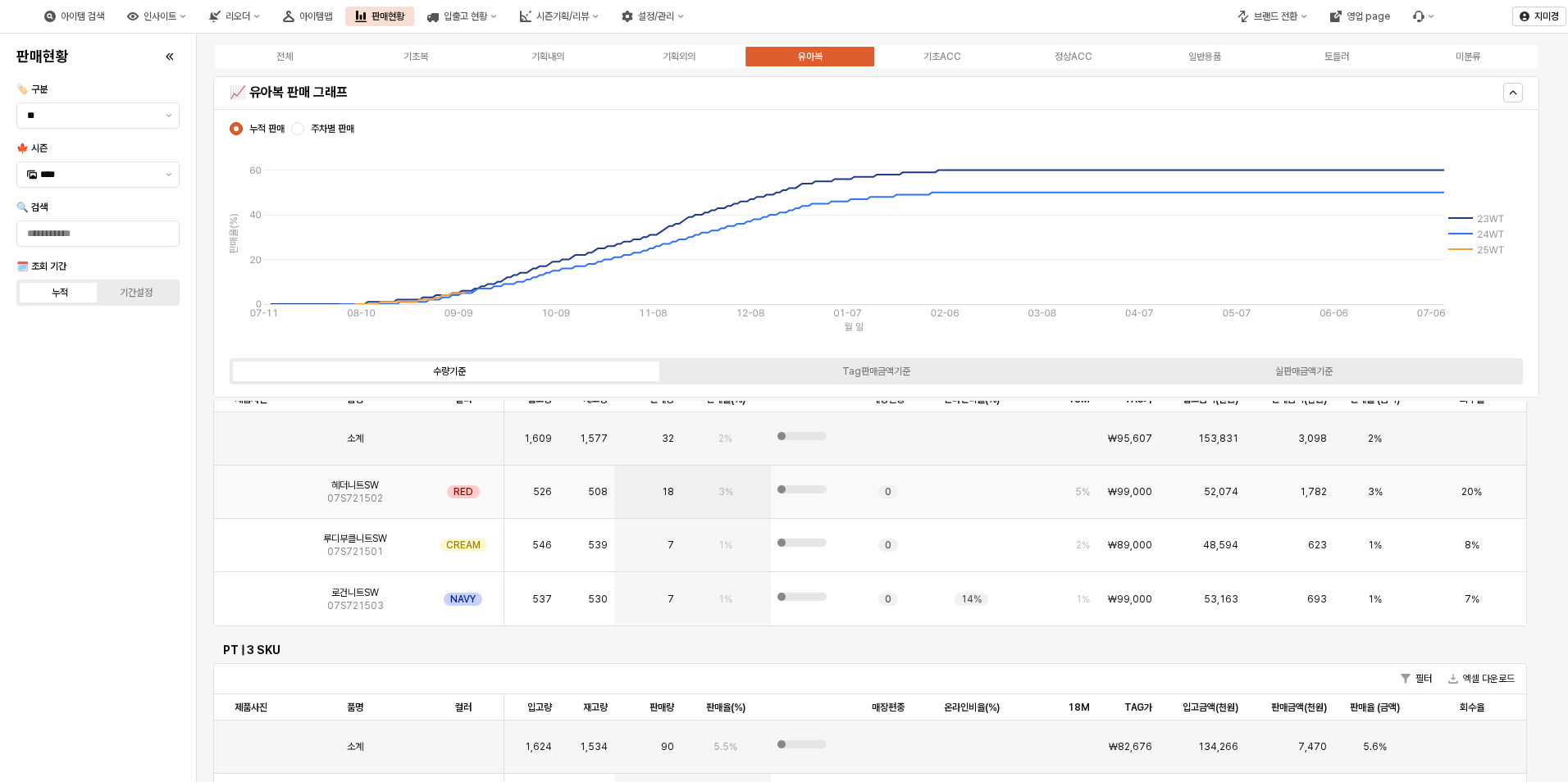
click at [251, 485] on img "App Frame" at bounding box center [251, 485] width 0 height 0
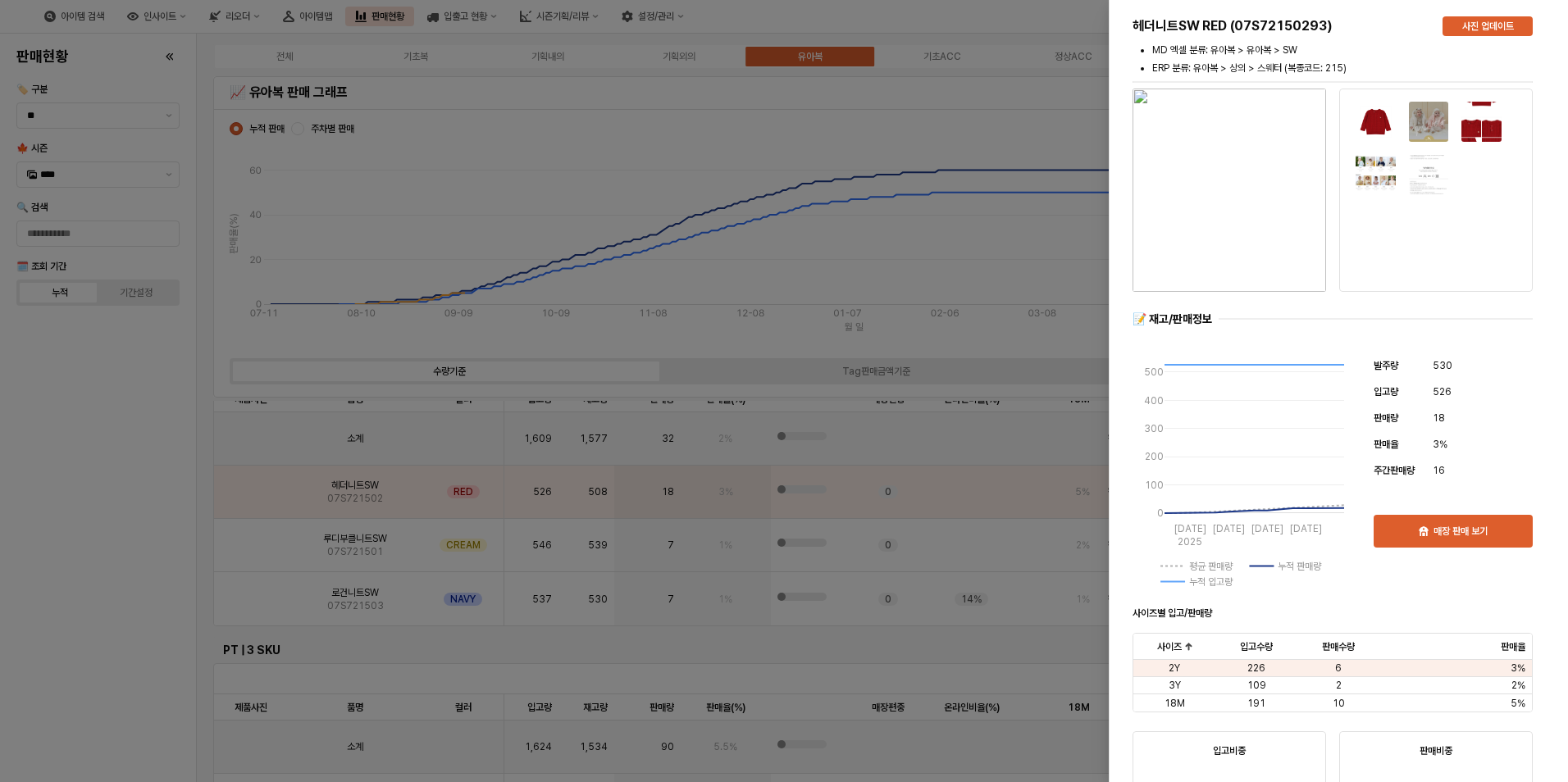
click at [127, 563] on div at bounding box center [784, 391] width 1568 height 782
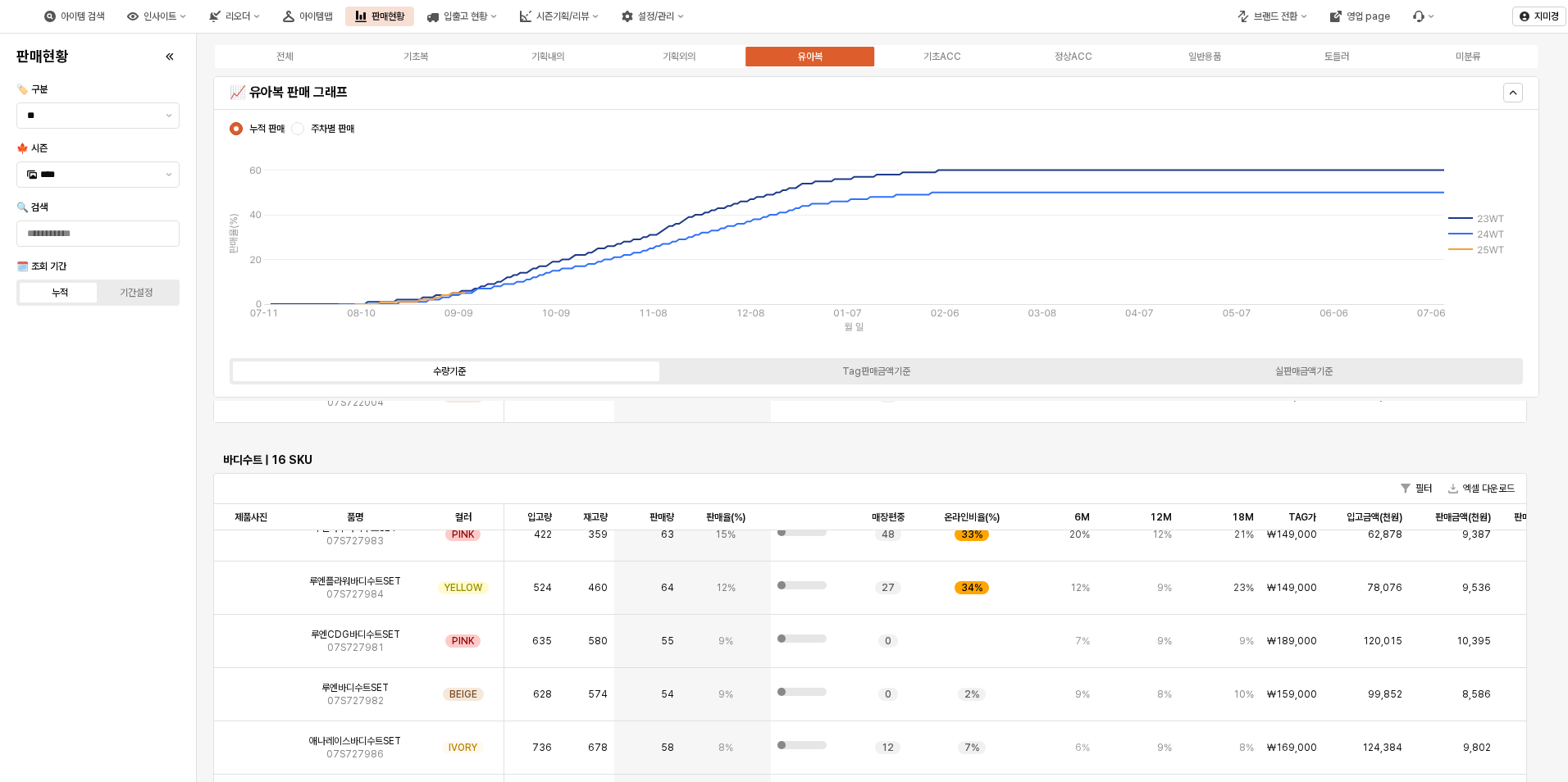
scroll to position [194, 0]
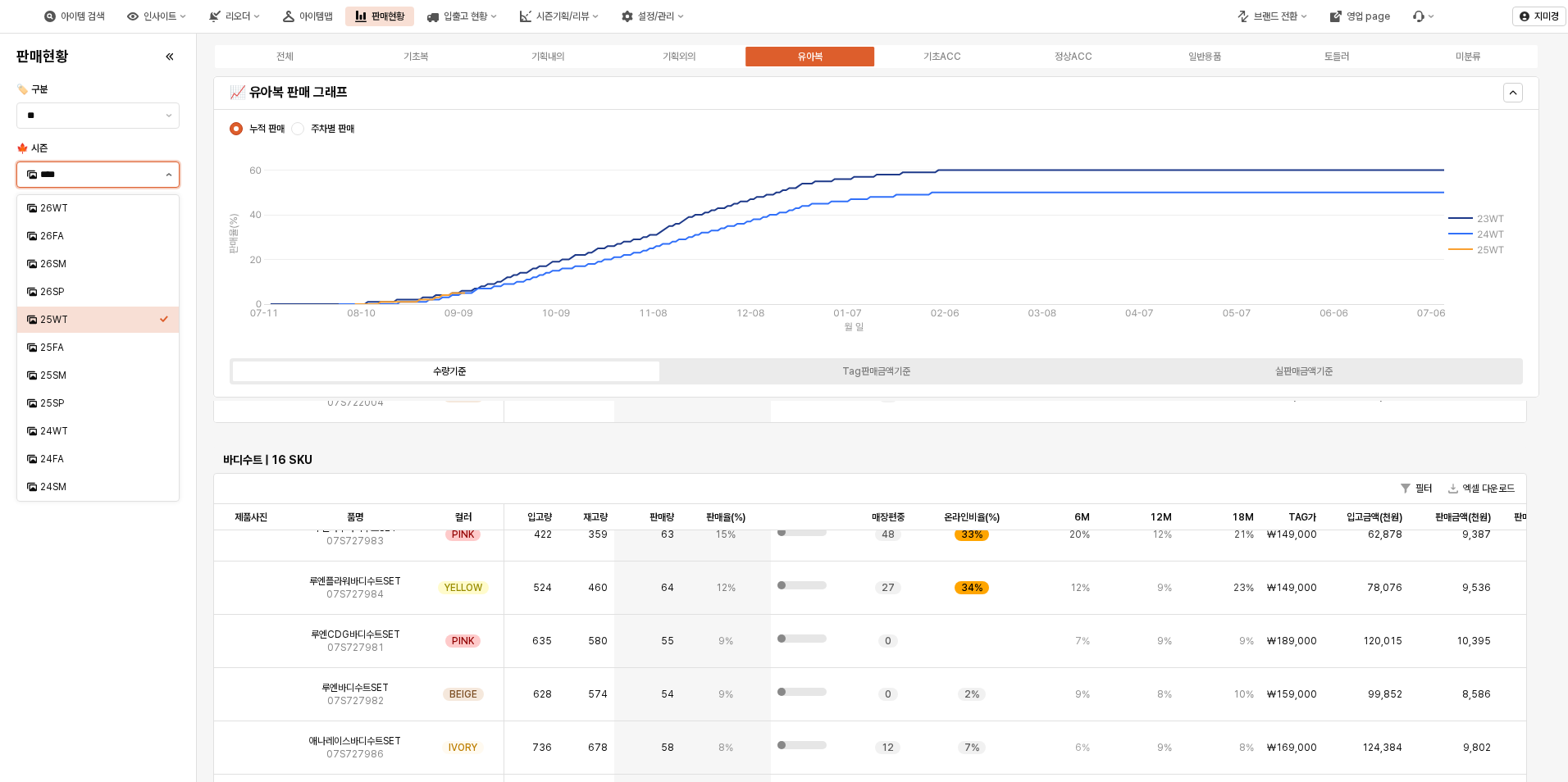
click at [169, 173] on icon "제안 사항 표시" at bounding box center [169, 175] width 7 height 3
click at [64, 346] on div "25FA" at bounding box center [99, 347] width 119 height 13
type input "****"
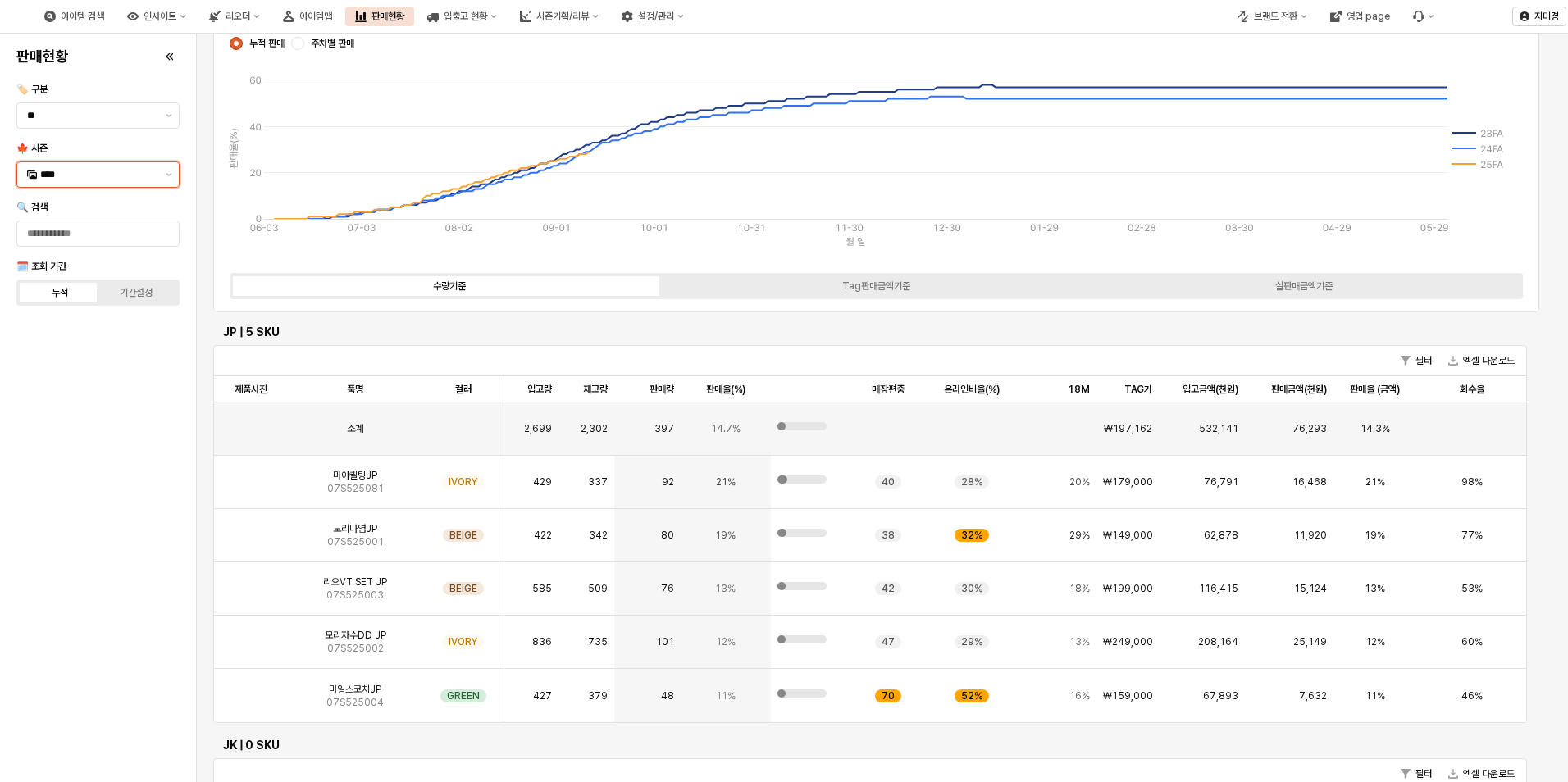
scroll to position [0, 0]
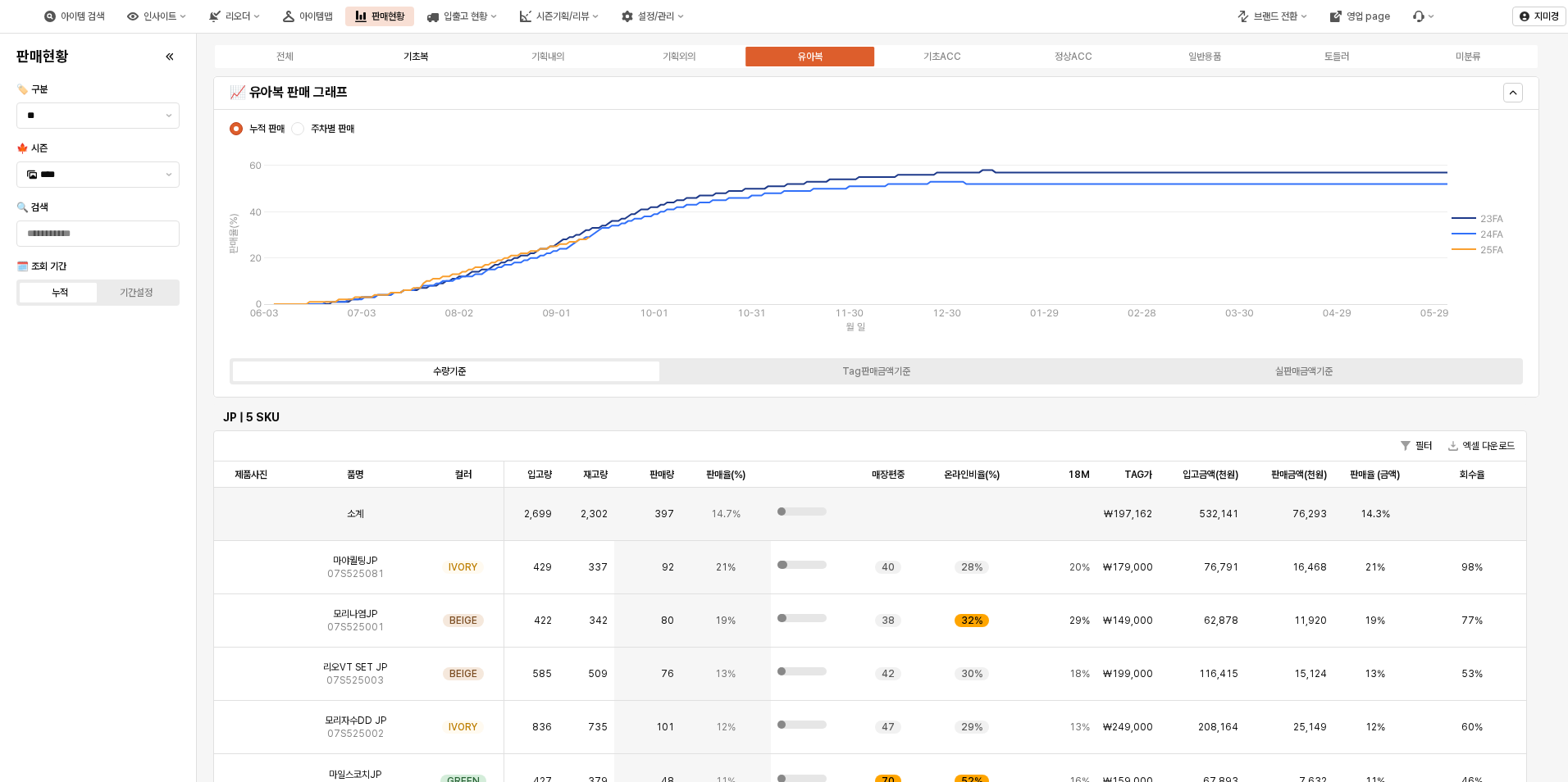
click at [401, 54] on label "기초복" at bounding box center [416, 56] width 132 height 15
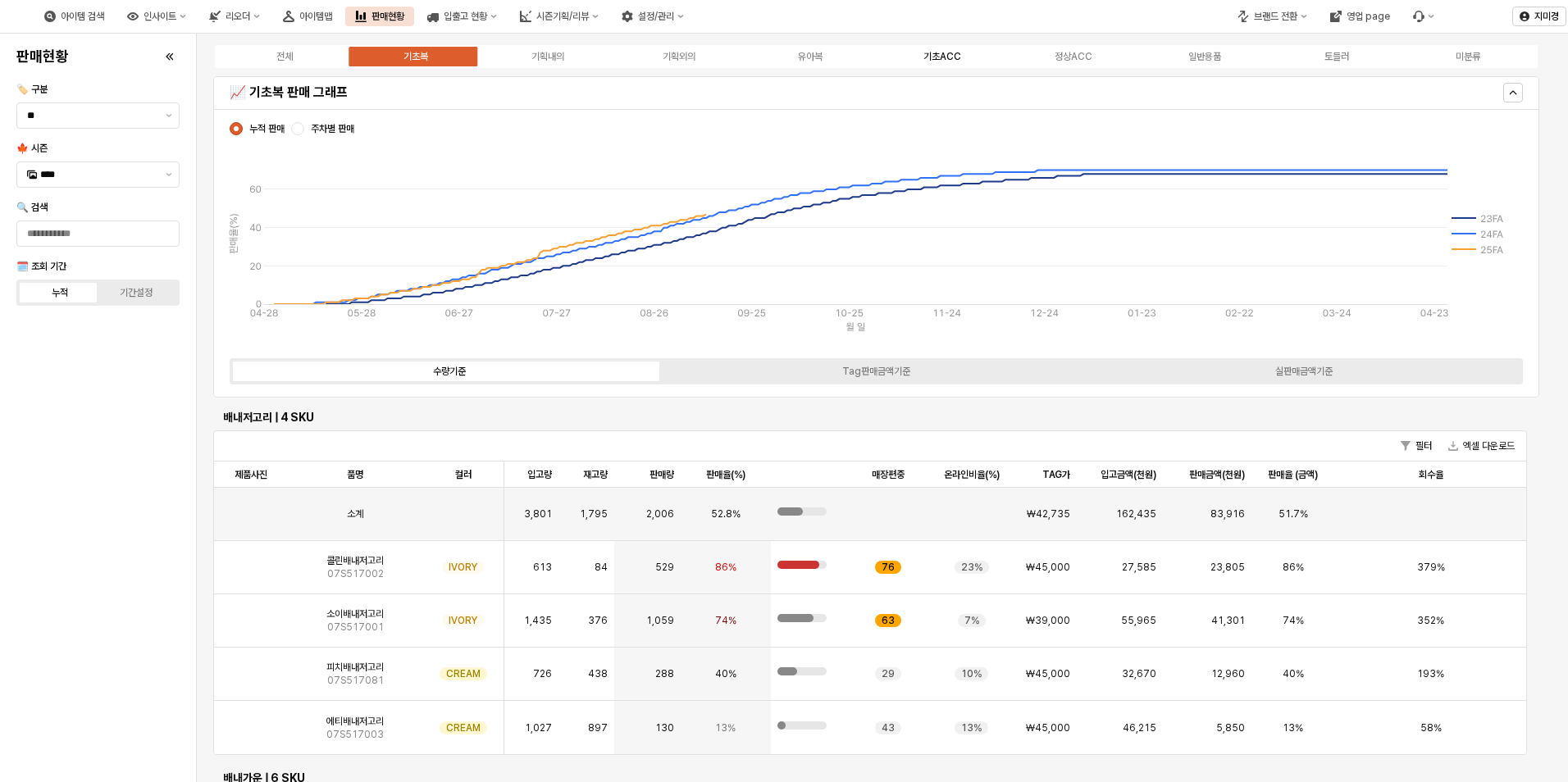
click at [923, 62] on label "기초ACC" at bounding box center [942, 56] width 132 height 15
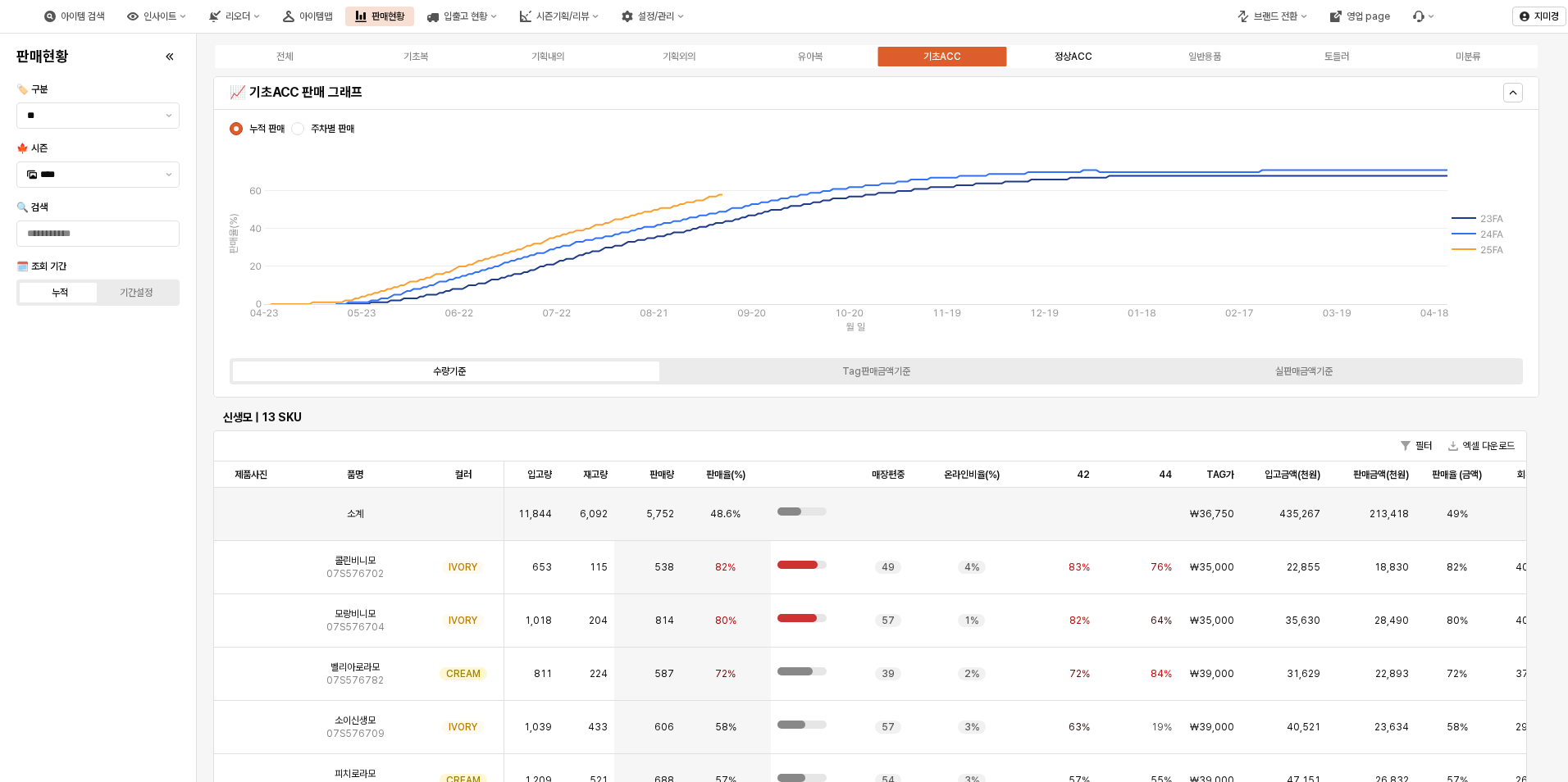
click at [1081, 57] on div "정상ACC" at bounding box center [1073, 56] width 37 height 11
